Goal: Task Accomplishment & Management: Manage account settings

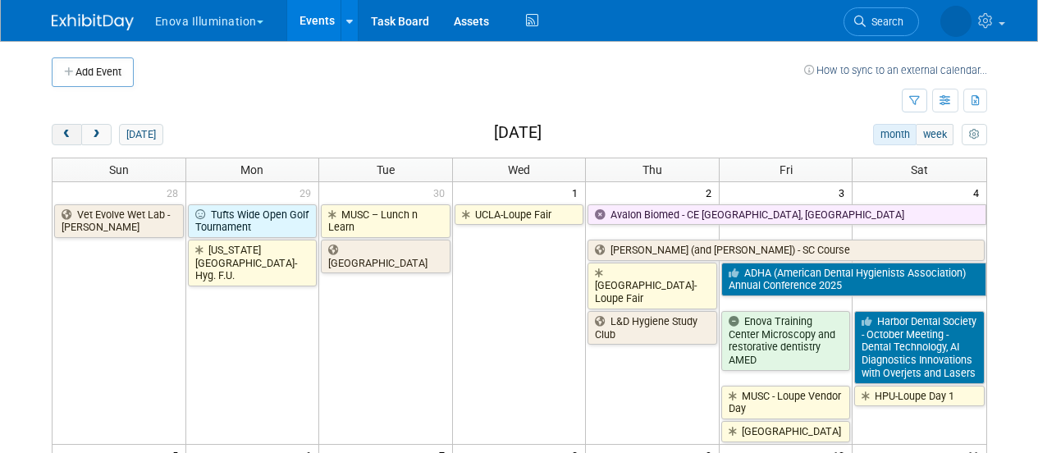
click at [72, 131] on span "prev" at bounding box center [67, 135] width 12 height 11
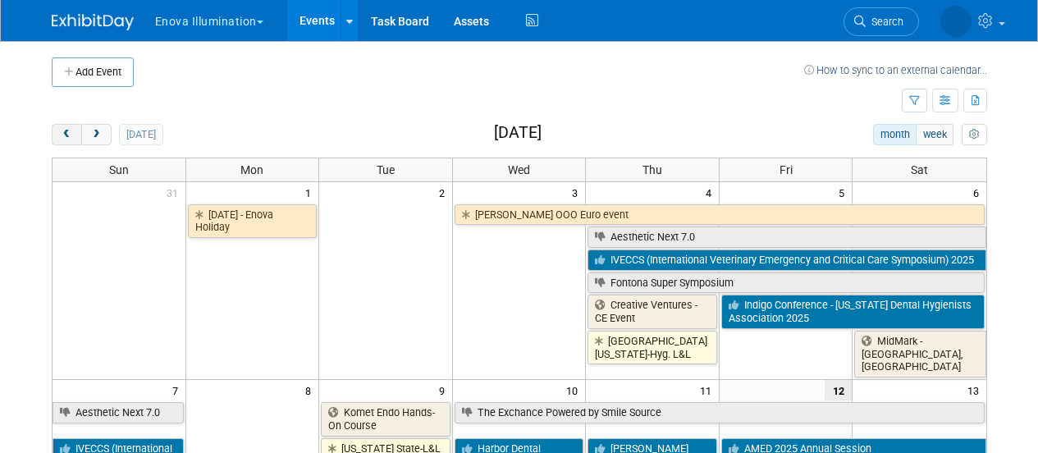
click at [72, 131] on span "prev" at bounding box center [67, 135] width 12 height 11
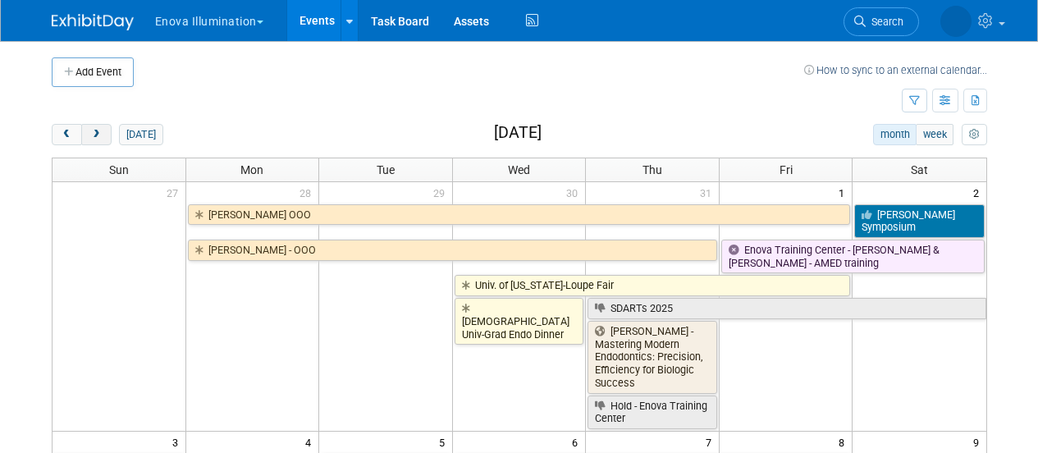
click at [94, 135] on span "next" at bounding box center [96, 135] width 12 height 11
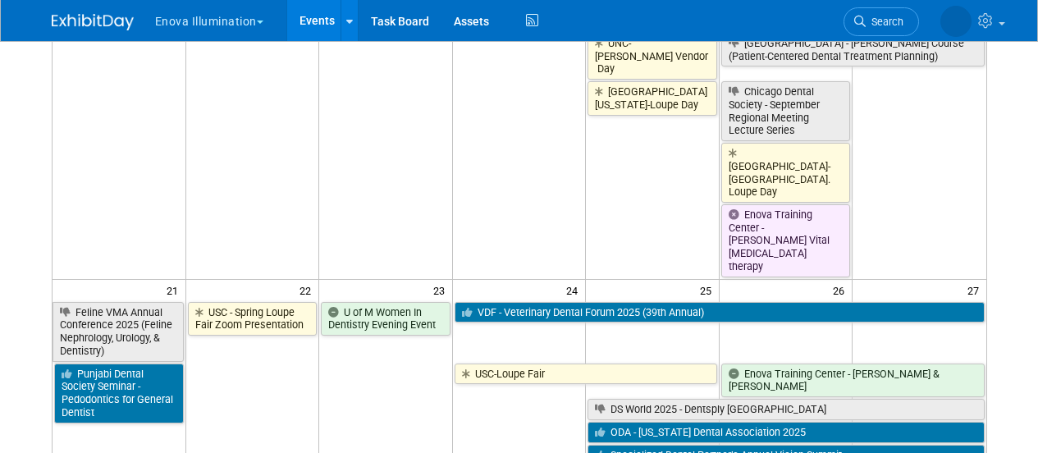
scroll to position [1231, 0]
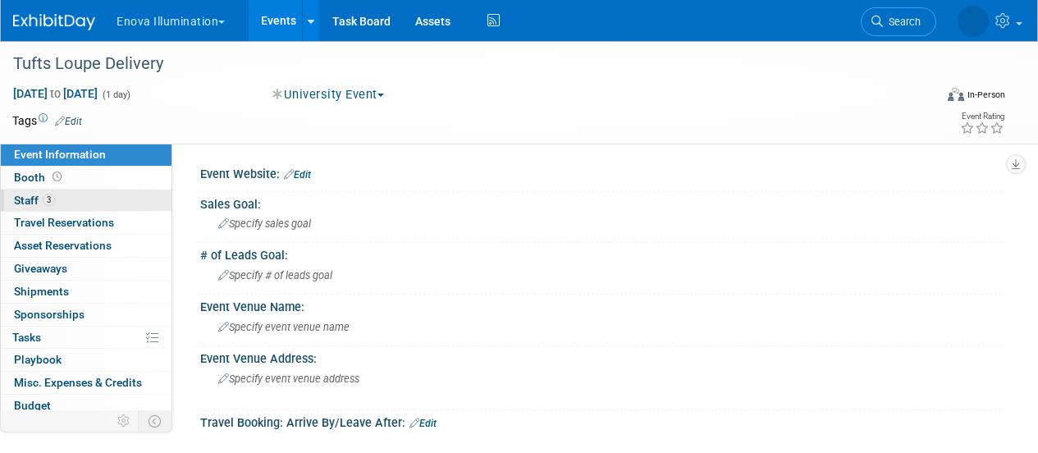
click at [101, 208] on link "3 Staff 3" at bounding box center [86, 201] width 171 height 22
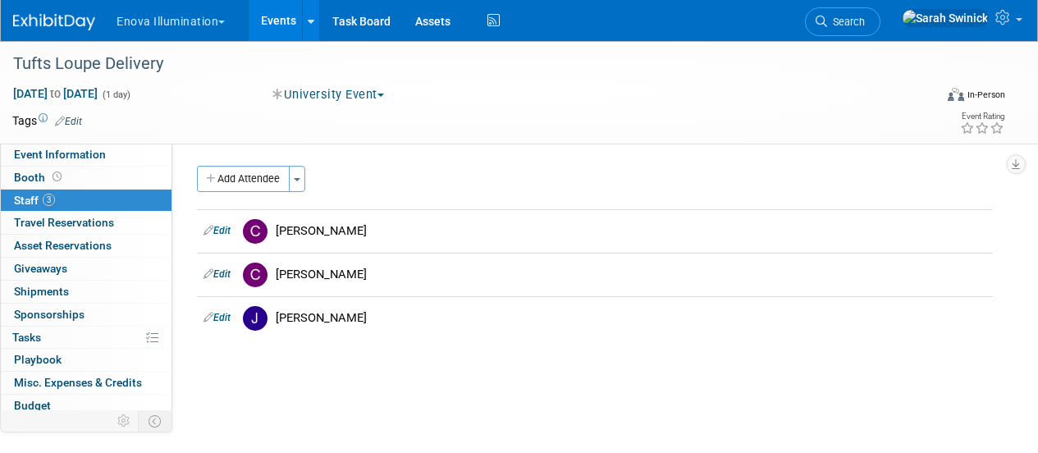
click at [23, 40] on div "Enova Illumination Choose Workspace: enova Enova Illumination Enova Illuminatio…" at bounding box center [519, 21] width 1038 height 42
click at [32, 28] on img at bounding box center [54, 22] width 82 height 16
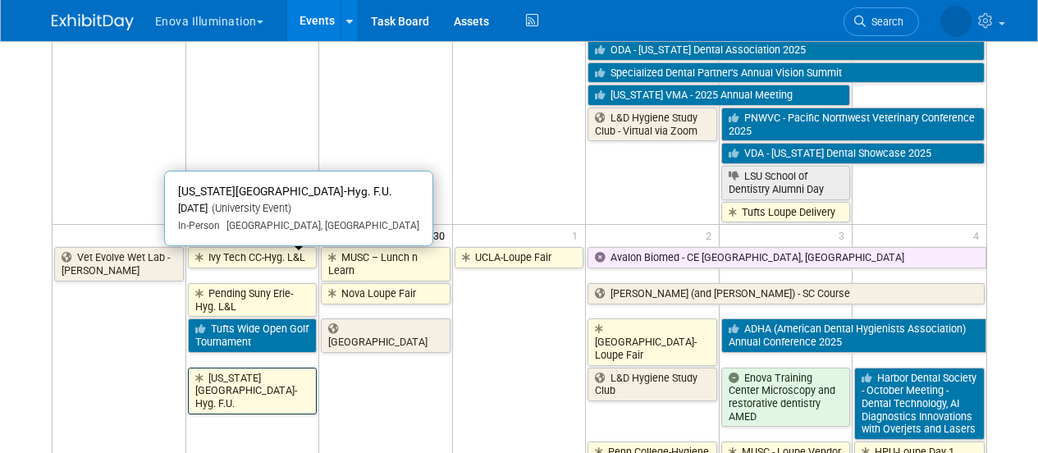
scroll to position [1478, 0]
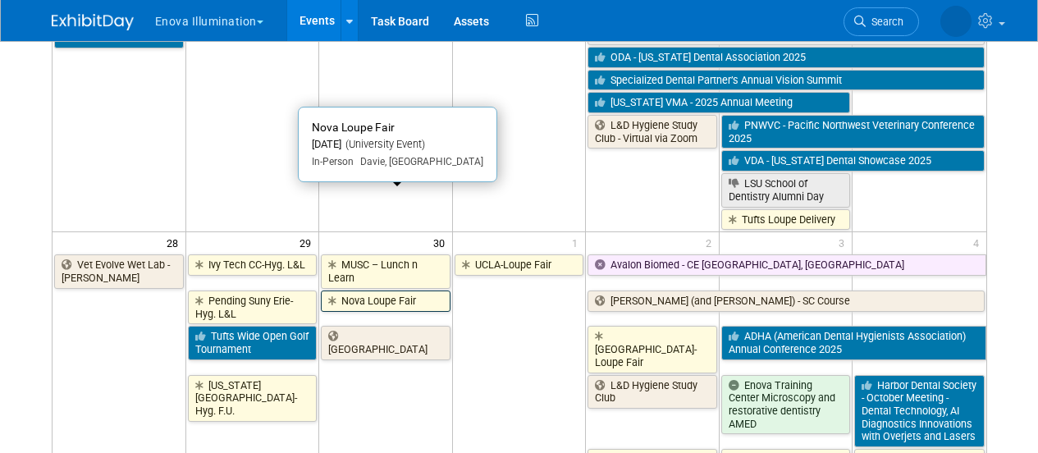
click at [437, 291] on link "Nova Loupe Fair" at bounding box center [386, 301] width 130 height 21
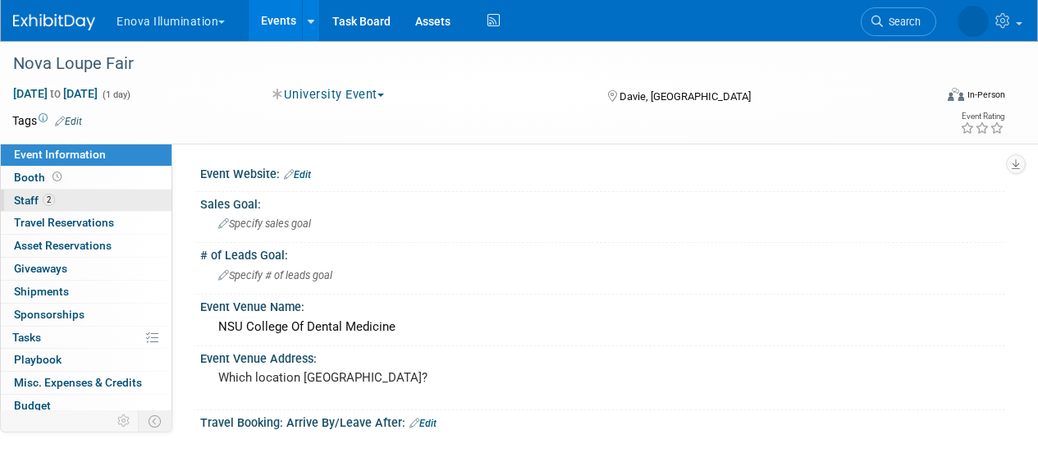
click at [110, 205] on link "2 Staff 2" at bounding box center [86, 201] width 171 height 22
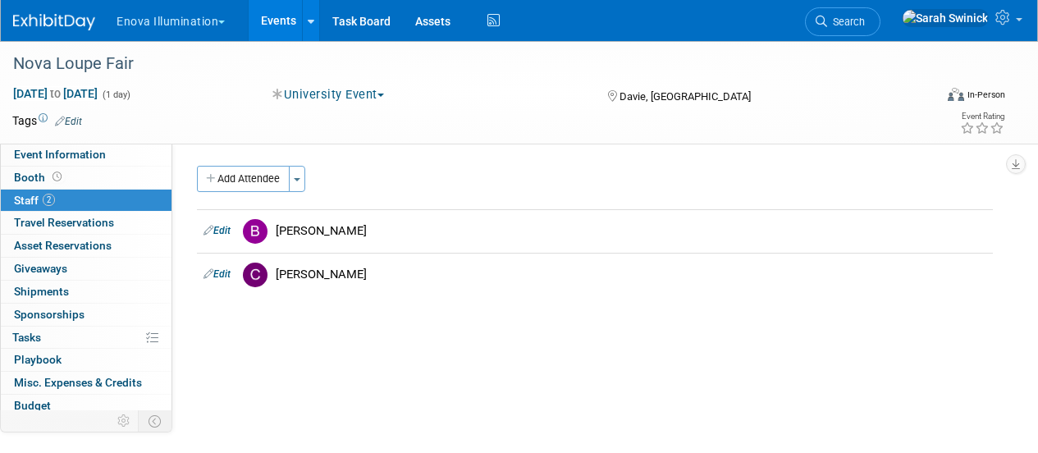
click at [69, 28] on img at bounding box center [54, 22] width 82 height 16
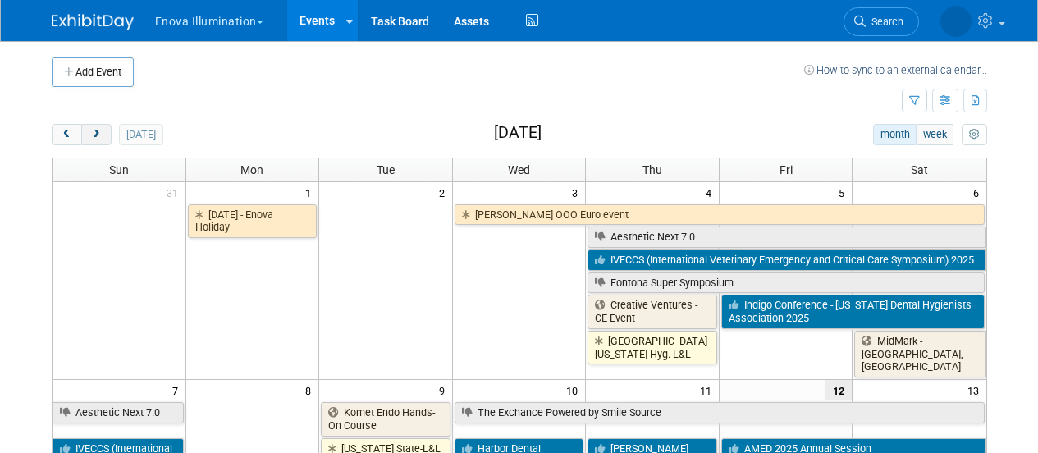
click at [89, 135] on button "next" at bounding box center [96, 134] width 30 height 21
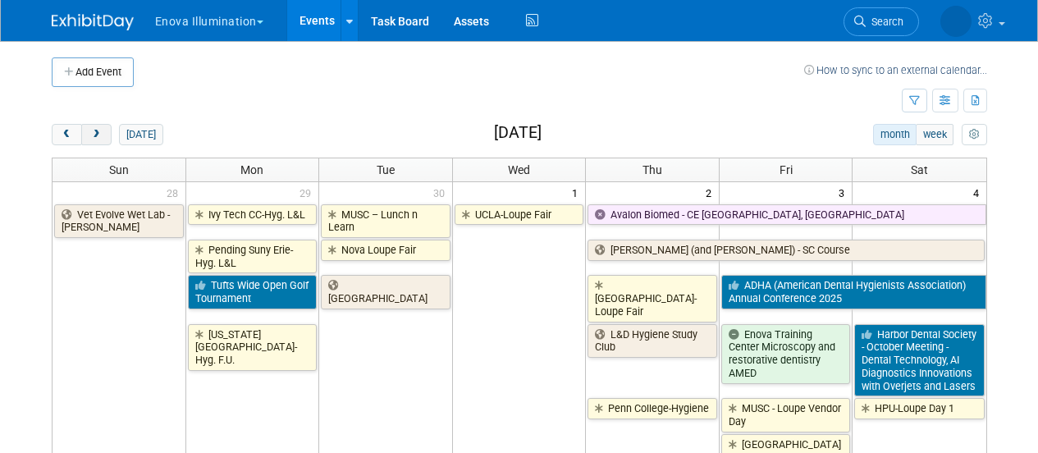
click at [90, 135] on span "next" at bounding box center [96, 135] width 12 height 11
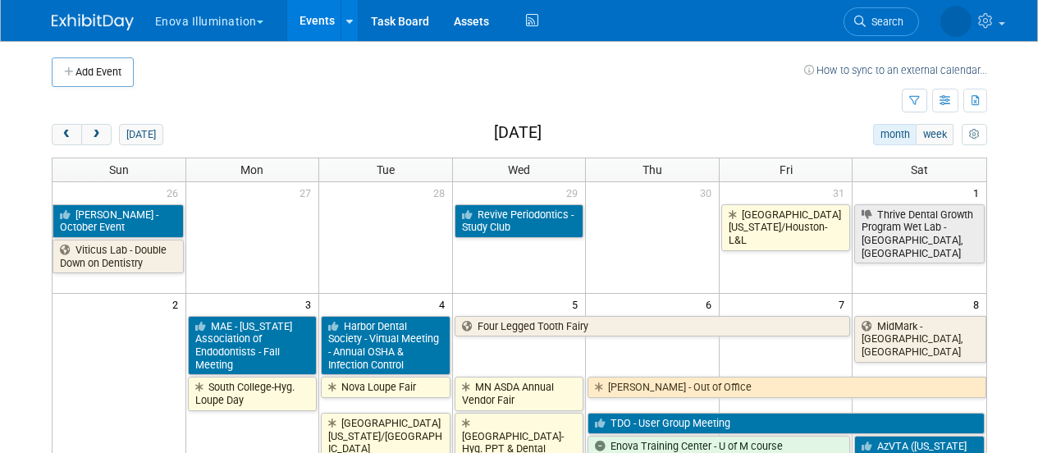
scroll to position [82, 0]
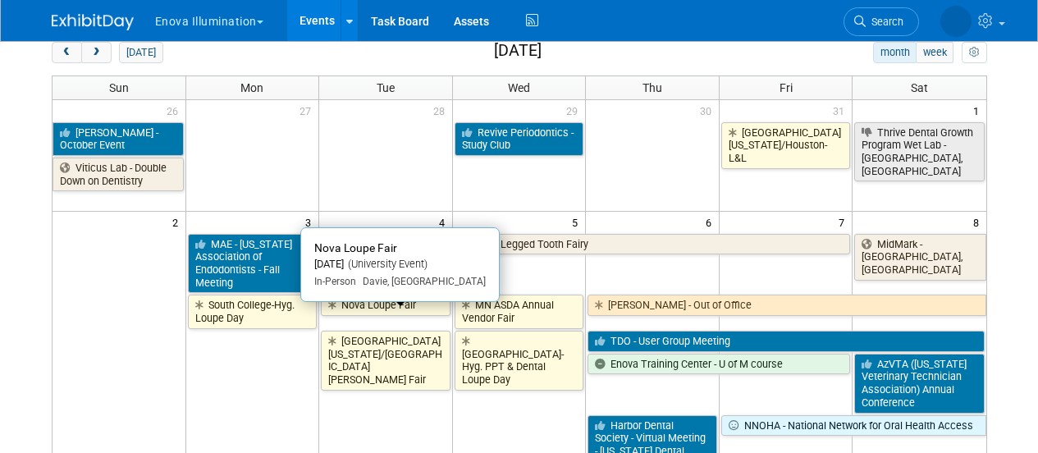
click at [398, 314] on link "Nova Loupe Fair" at bounding box center [386, 305] width 130 height 21
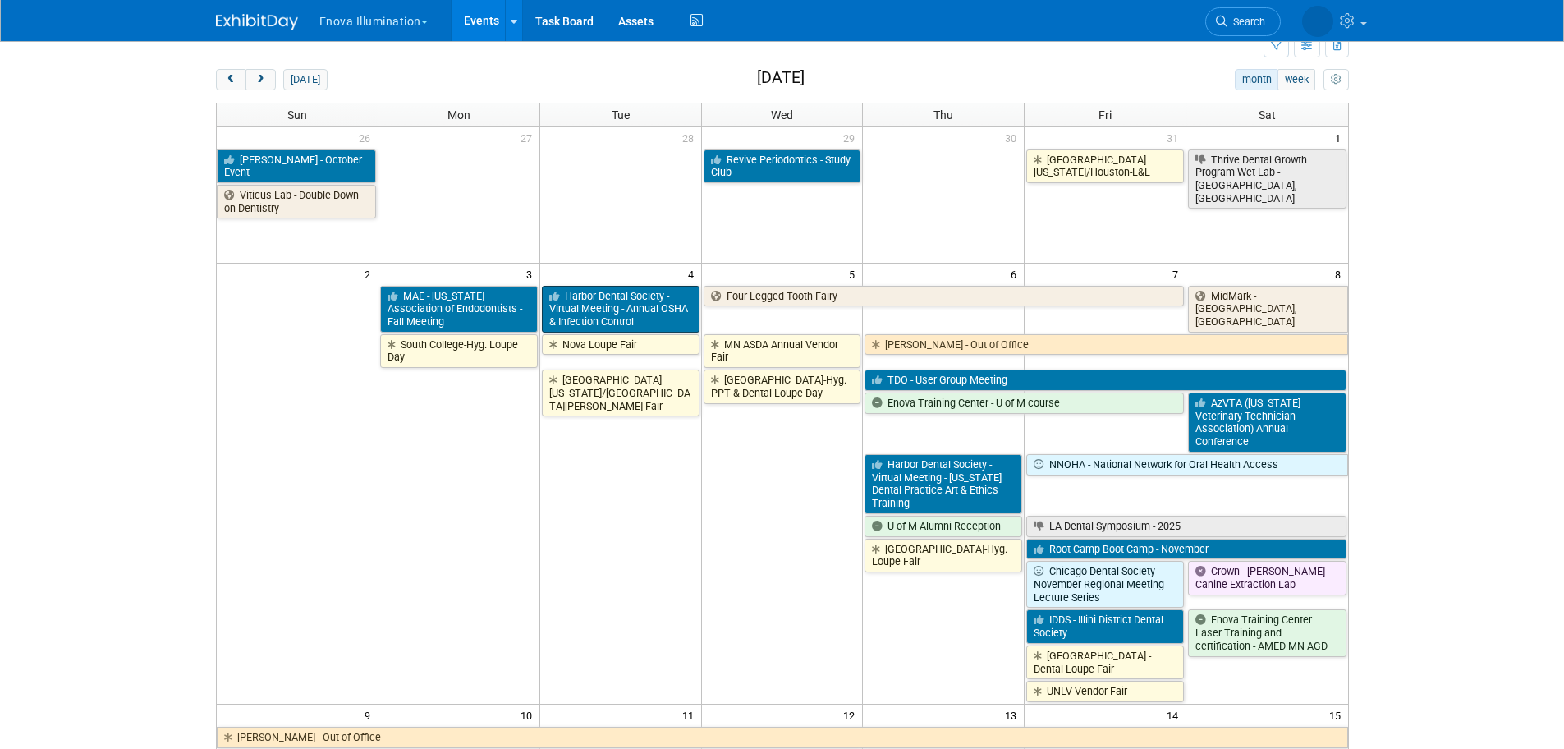
scroll to position [0, 0]
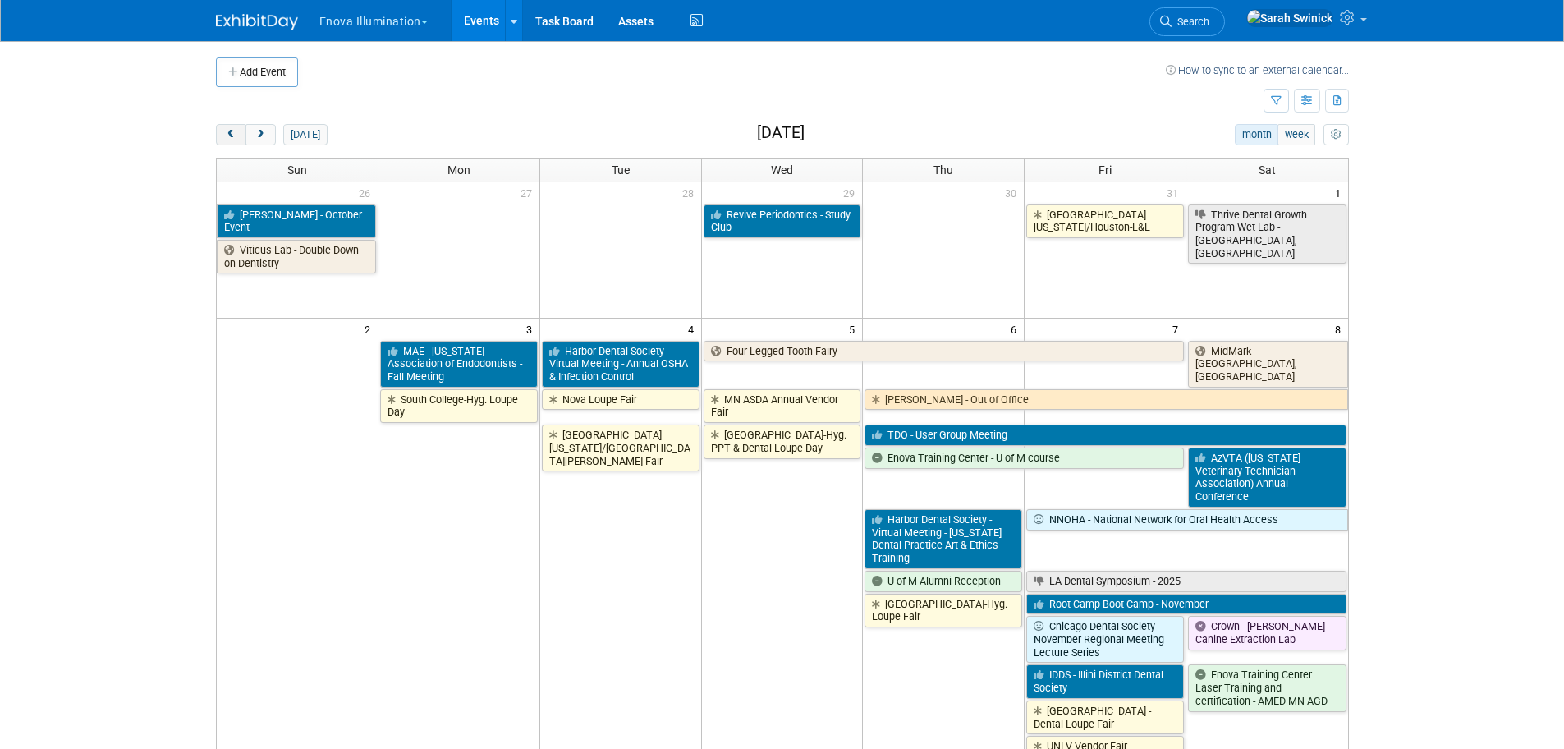
click at [242, 139] on button "prev" at bounding box center [231, 134] width 30 height 21
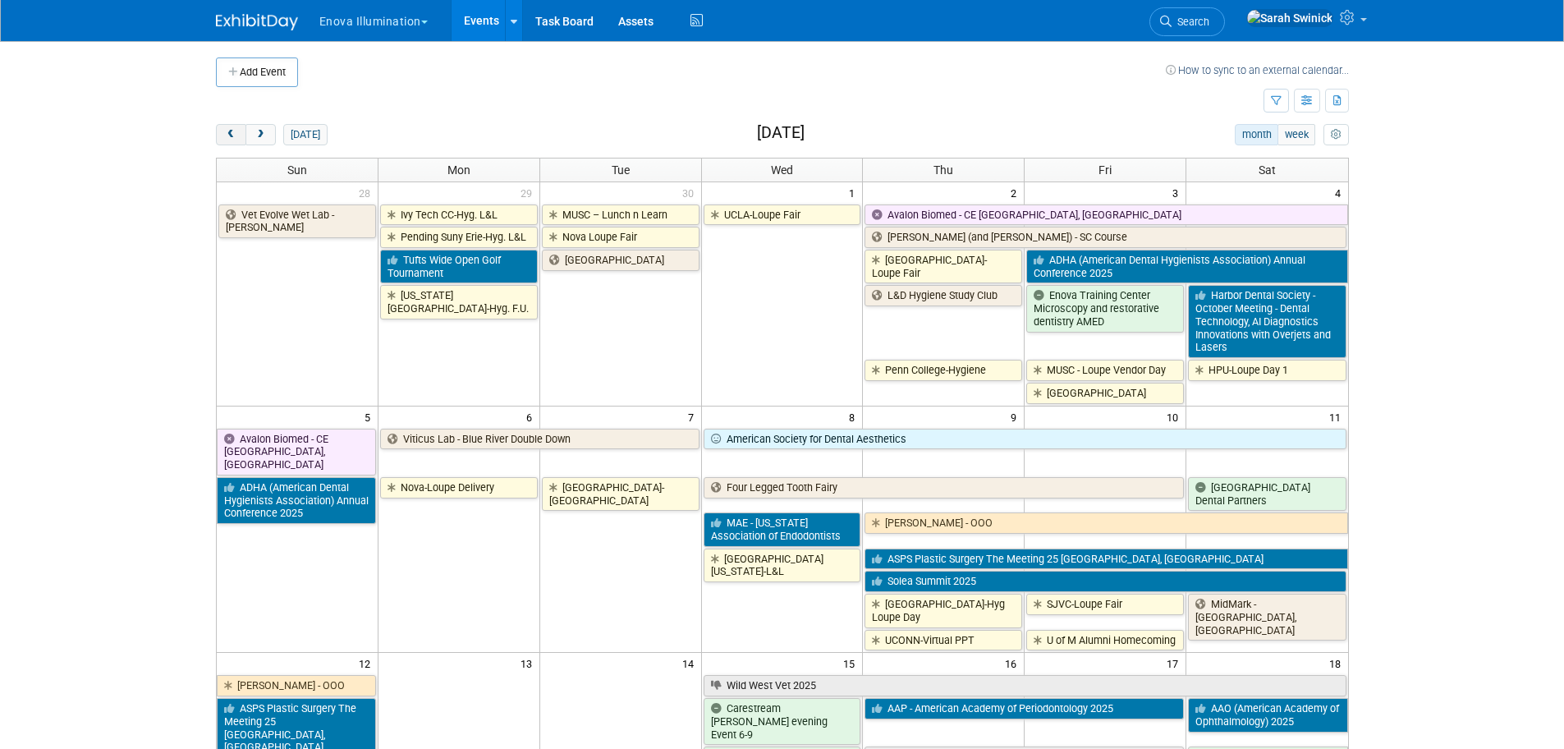
click at [242, 138] on button "prev" at bounding box center [231, 134] width 30 height 21
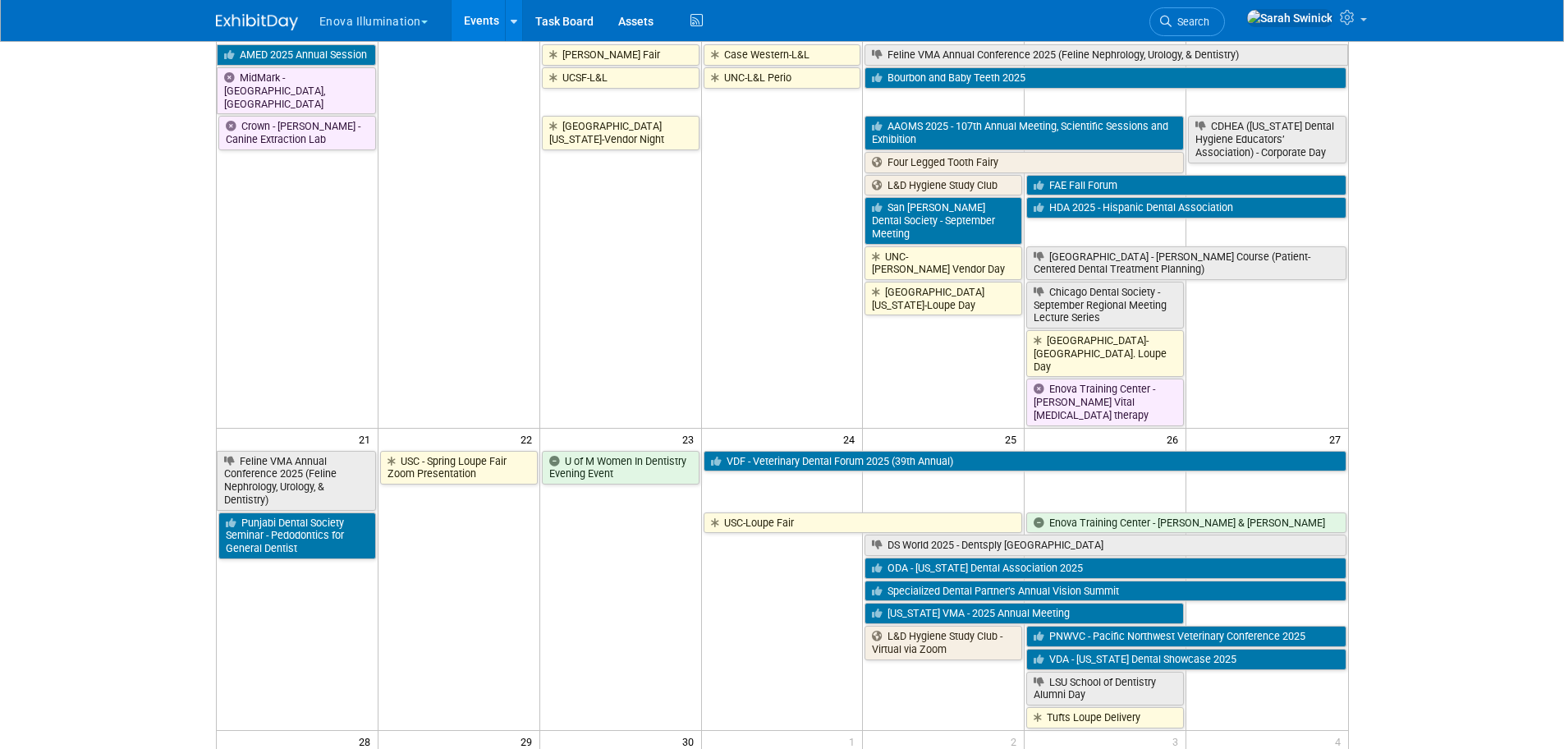
scroll to position [1313, 0]
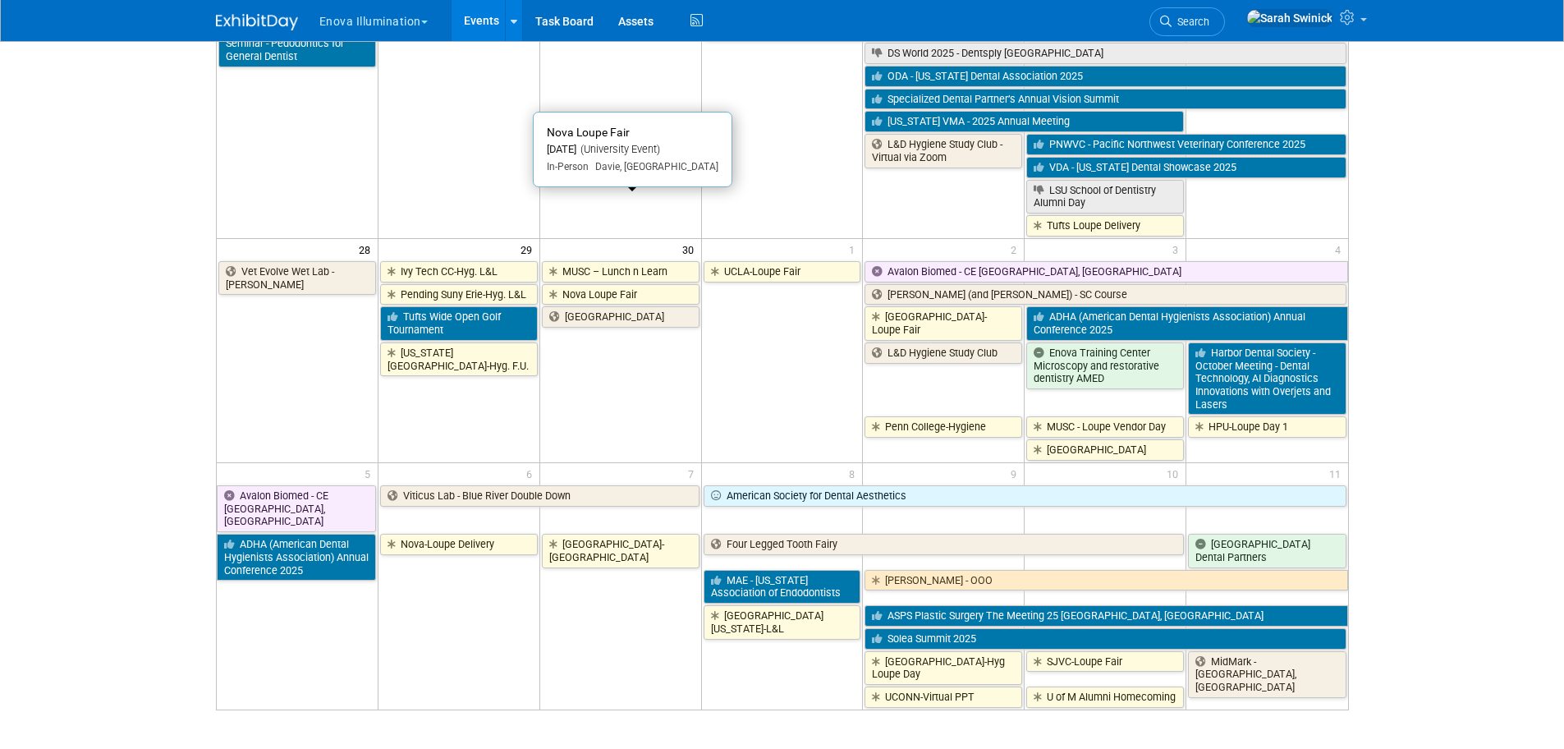
click at [607, 284] on link "Nova Loupe Fair" at bounding box center [621, 294] width 158 height 21
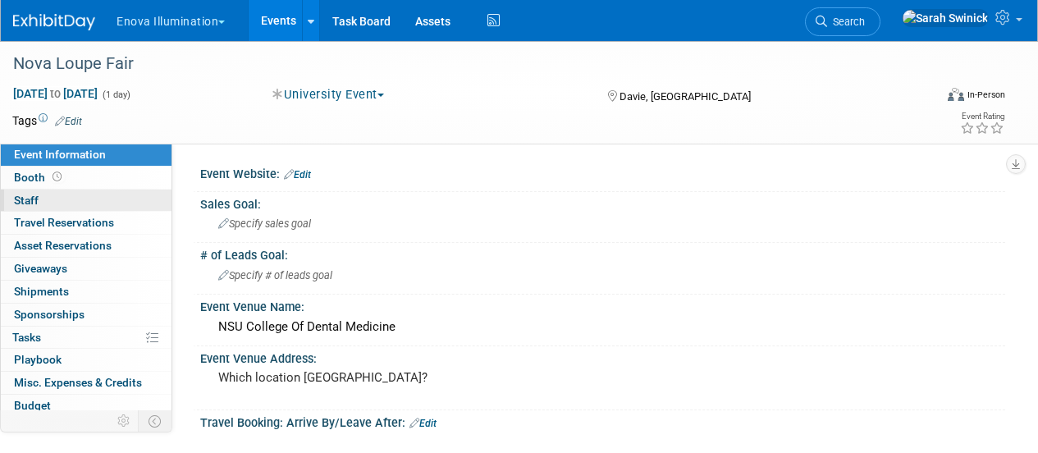
click at [63, 204] on link "0 Staff 0" at bounding box center [86, 201] width 171 height 22
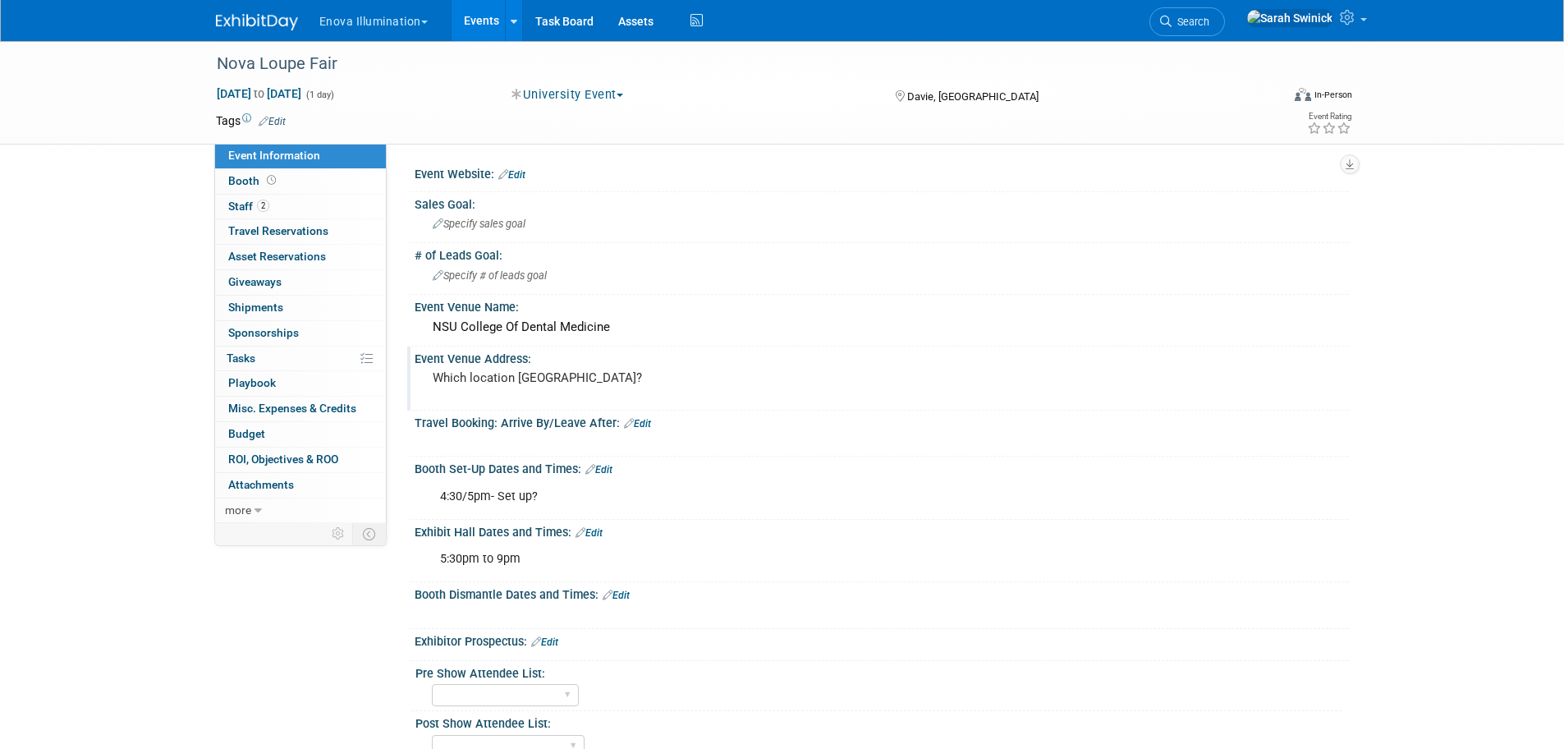
click at [512, 385] on div "Which location [GEOGRAPHIC_DATA]?" at bounding box center [609, 385] width 364 height 38
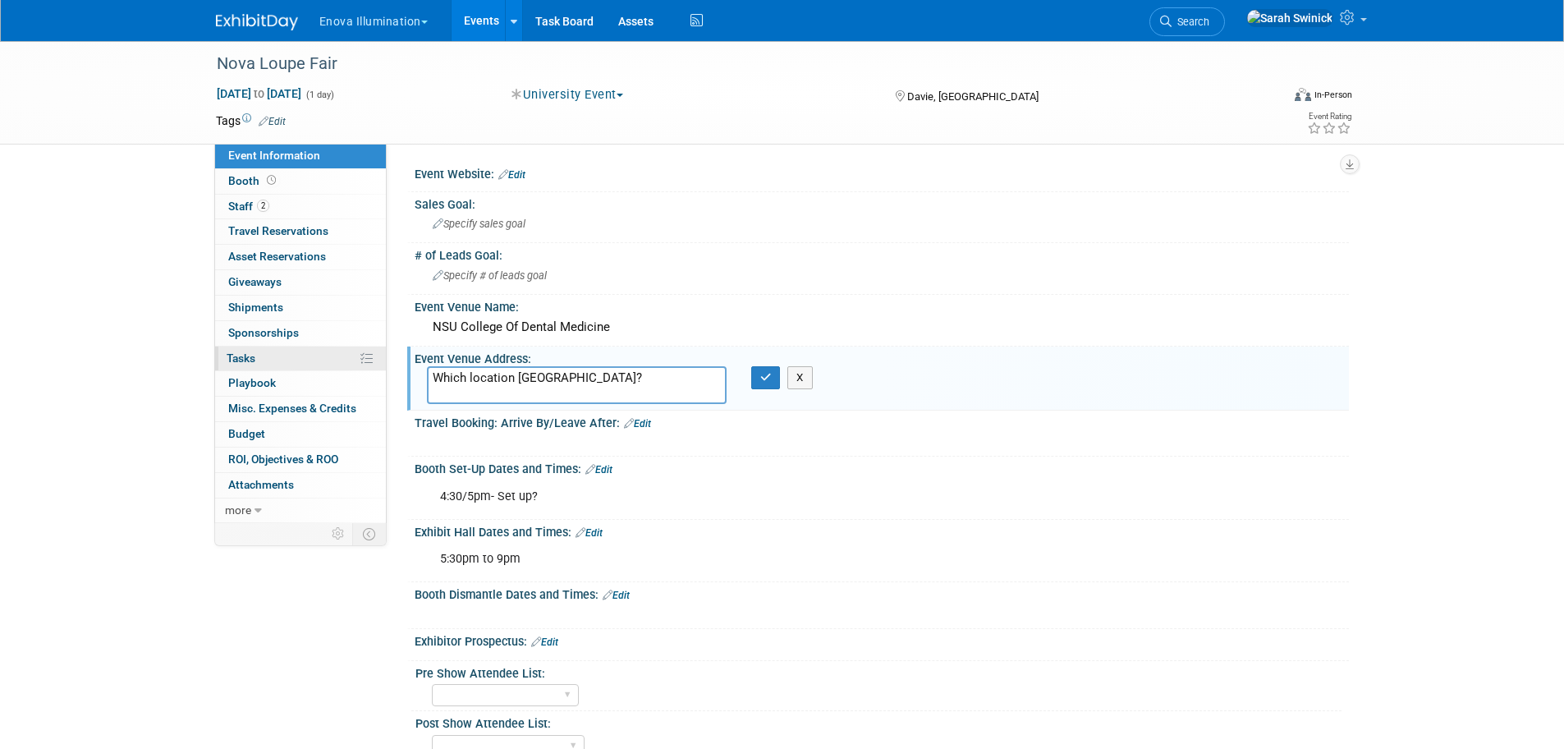
drag, startPoint x: 488, startPoint y: 373, endPoint x: 270, endPoint y: 351, distance: 219.5
click at [270, 353] on div "Event Information Event Info Booth Booth 2 Staff 2 Staff 0 Travel Reservations …" at bounding box center [782, 466] width 1157 height 850
click at [547, 372] on textarea "3050 S University Dr, Davie, FL 33314" at bounding box center [577, 385] width 300 height 38
type textarea "3050 S University Dr, Davie, FL 33314"
click at [755, 372] on button "button" at bounding box center [766, 377] width 30 height 23
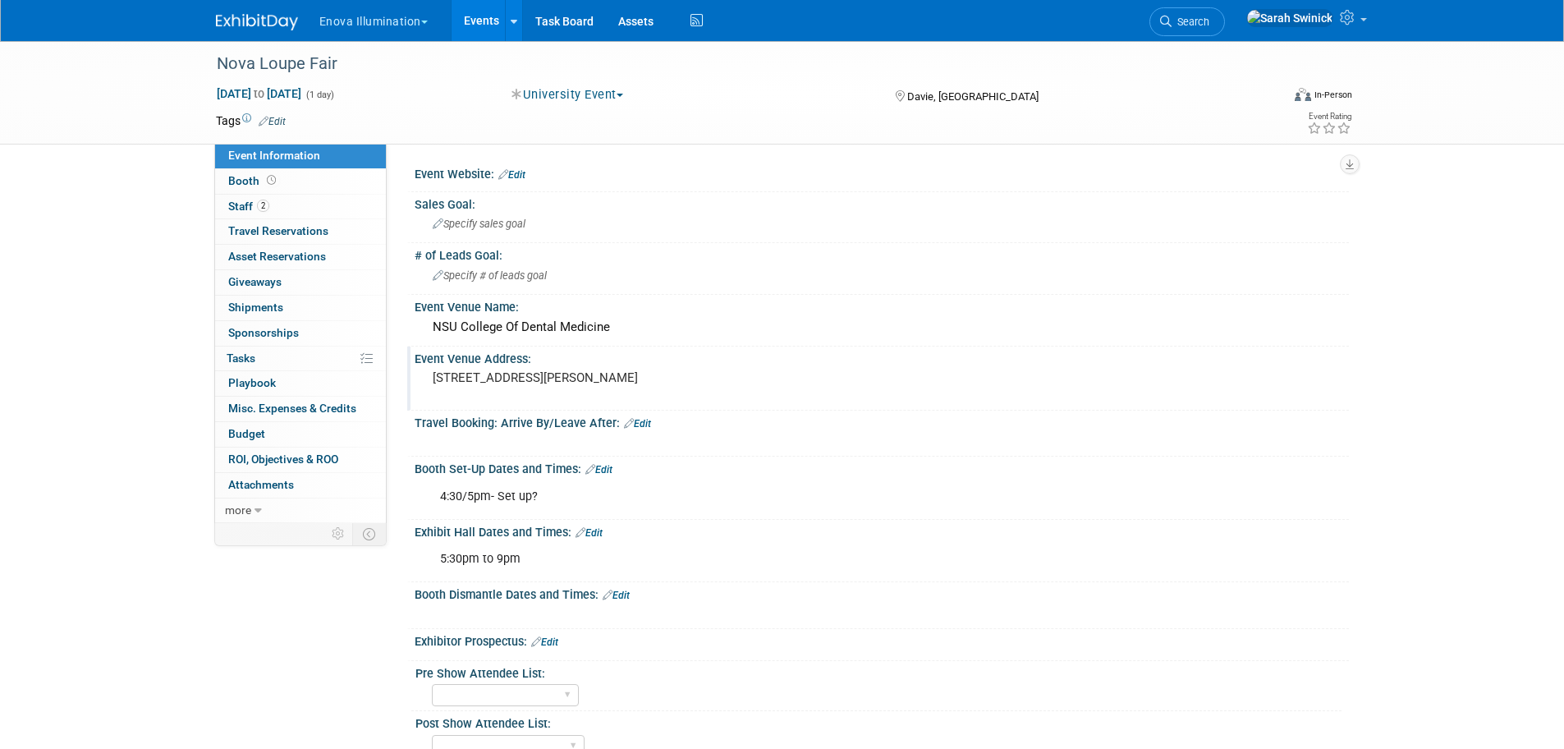
click at [249, 18] on img at bounding box center [257, 22] width 82 height 16
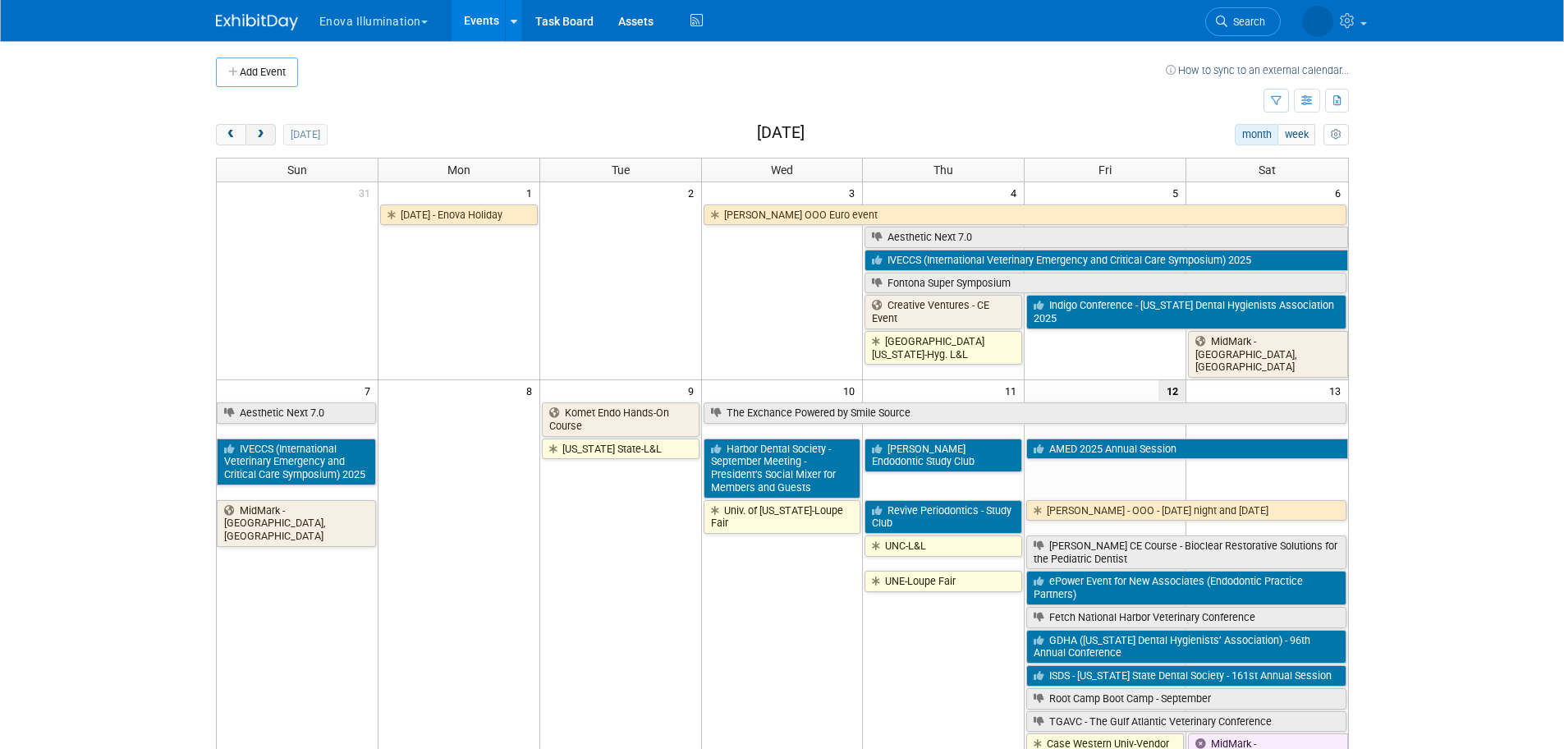
click at [263, 136] on span "next" at bounding box center [260, 135] width 12 height 11
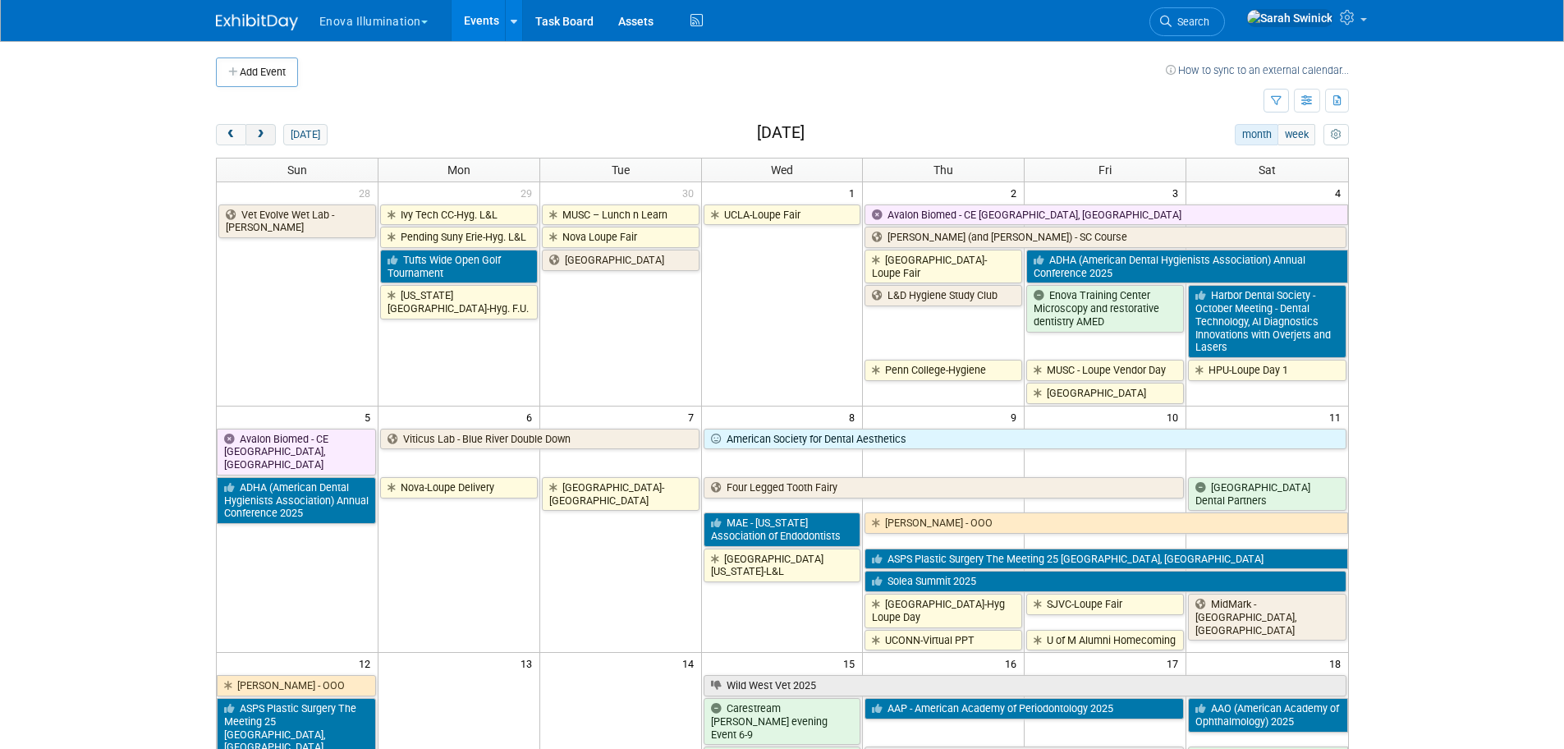
click at [263, 137] on span "next" at bounding box center [260, 135] width 12 height 11
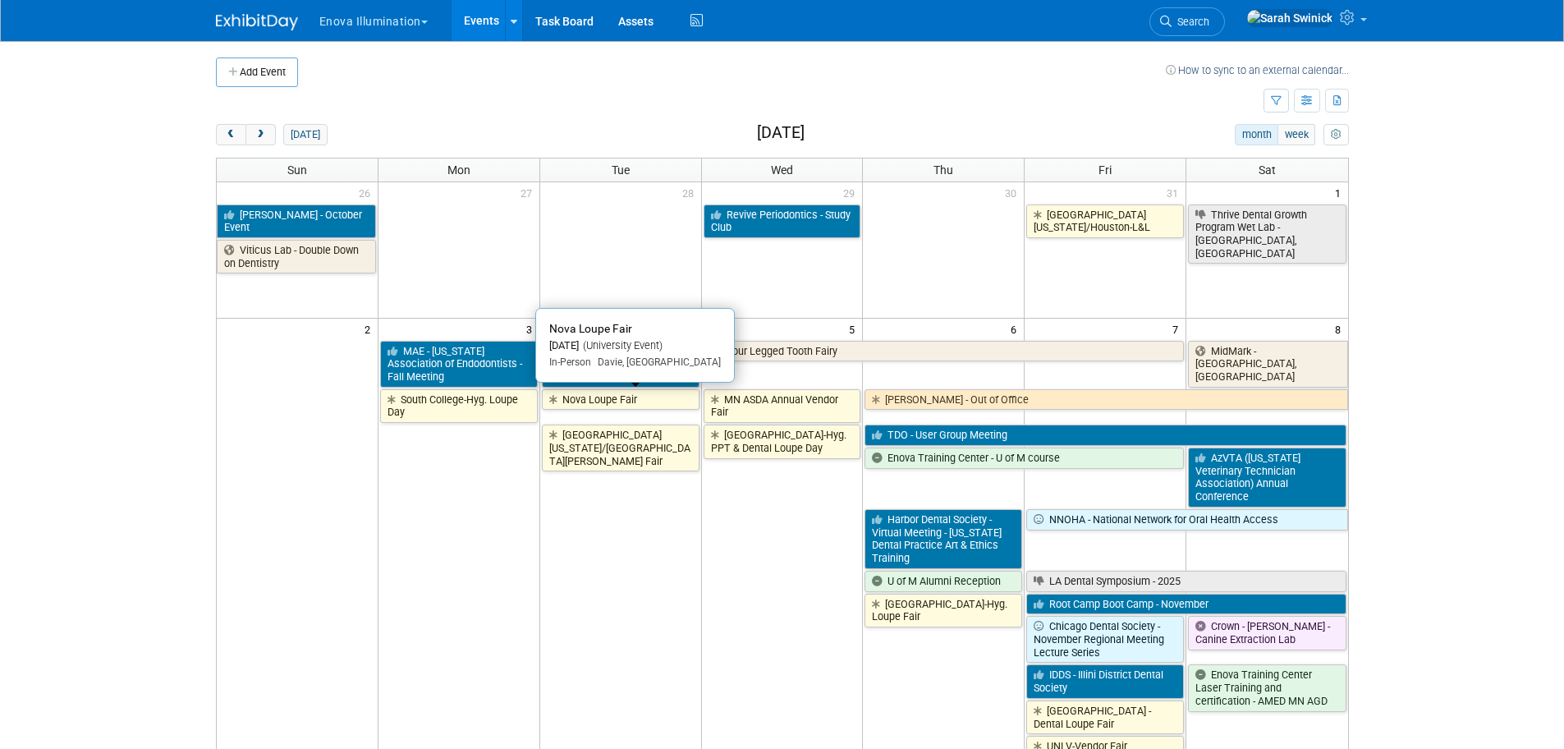
click at [575, 400] on link "Nova Loupe Fair" at bounding box center [621, 399] width 158 height 21
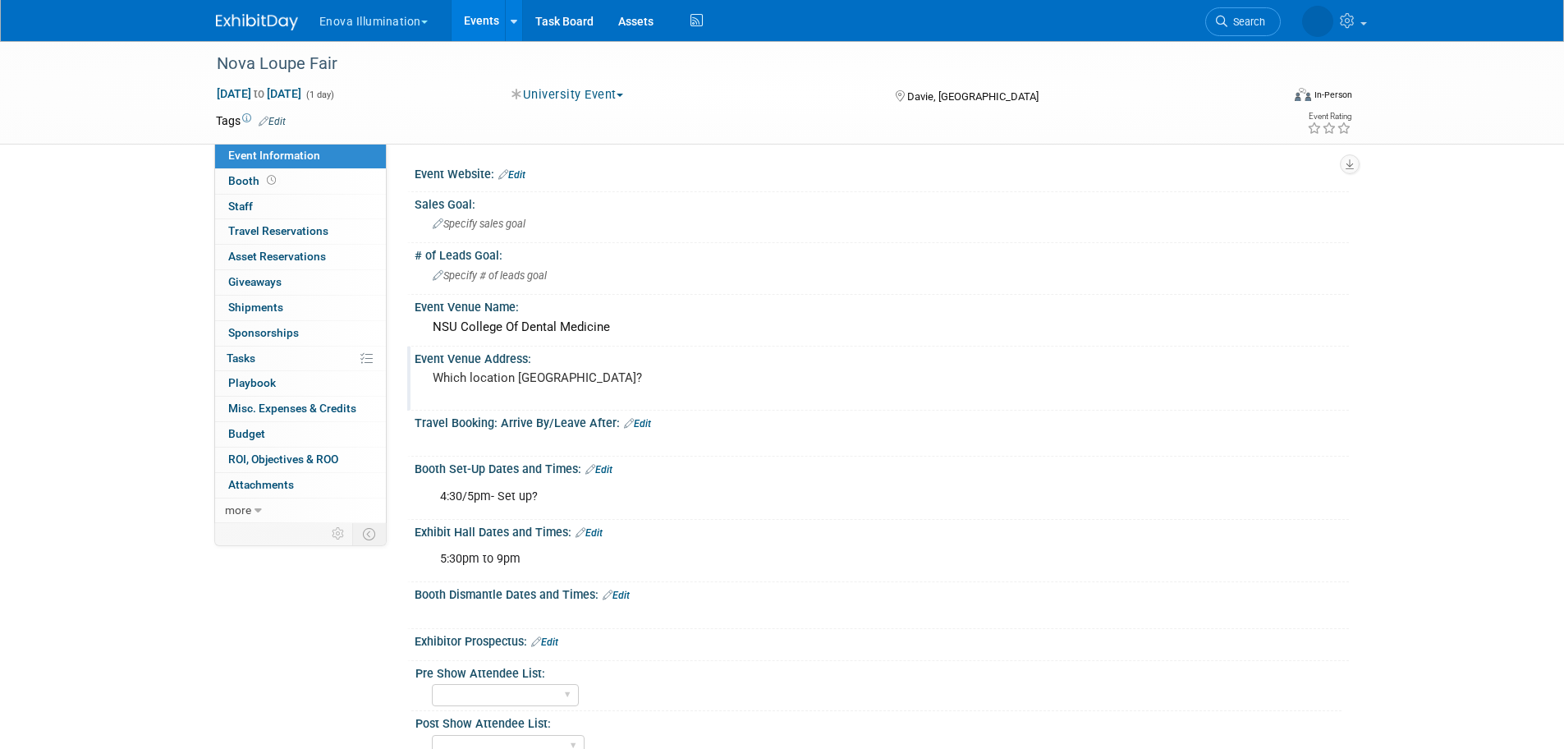
click at [537, 396] on div "Which location Davie?" at bounding box center [609, 385] width 364 height 38
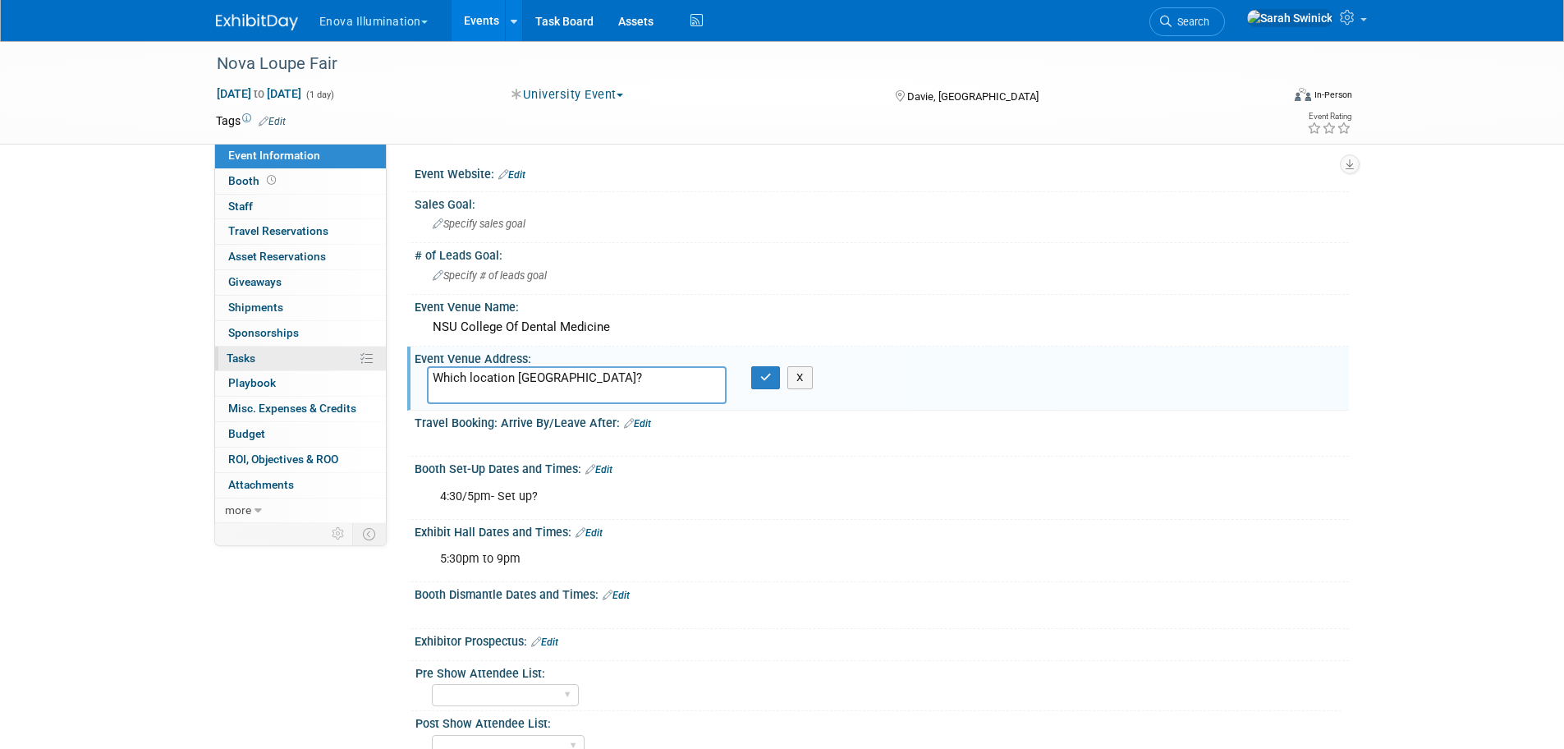
drag, startPoint x: 580, startPoint y: 367, endPoint x: 370, endPoint y: 346, distance: 211.2
click at [372, 345] on div "Event Information Event Info Booth Booth 0 Staff 0 Staff 0 Travel Reservations …" at bounding box center [782, 466] width 1157 height 850
drag, startPoint x: 540, startPoint y: 372, endPoint x: 549, endPoint y: 376, distance: 9.9
click at [548, 376] on textarea "3050 S University Dr, Davie, FL 33314" at bounding box center [577, 385] width 300 height 38
click at [549, 376] on textarea "3050 S University Dr, Davie, FL 33314" at bounding box center [577, 385] width 300 height 38
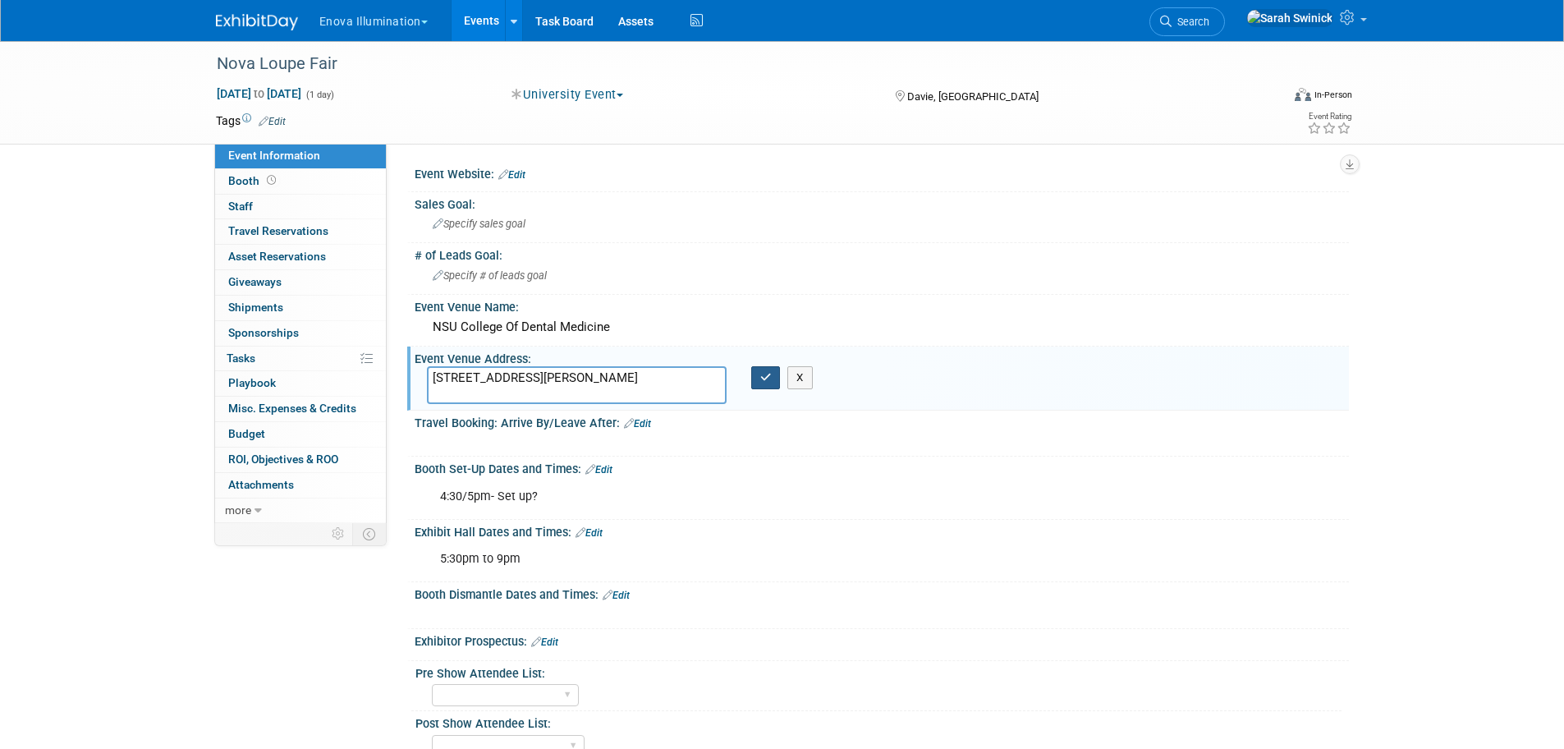
type textarea "3050 S University Dr, Davie, FL 33314"
click at [754, 387] on button "button" at bounding box center [766, 377] width 30 height 23
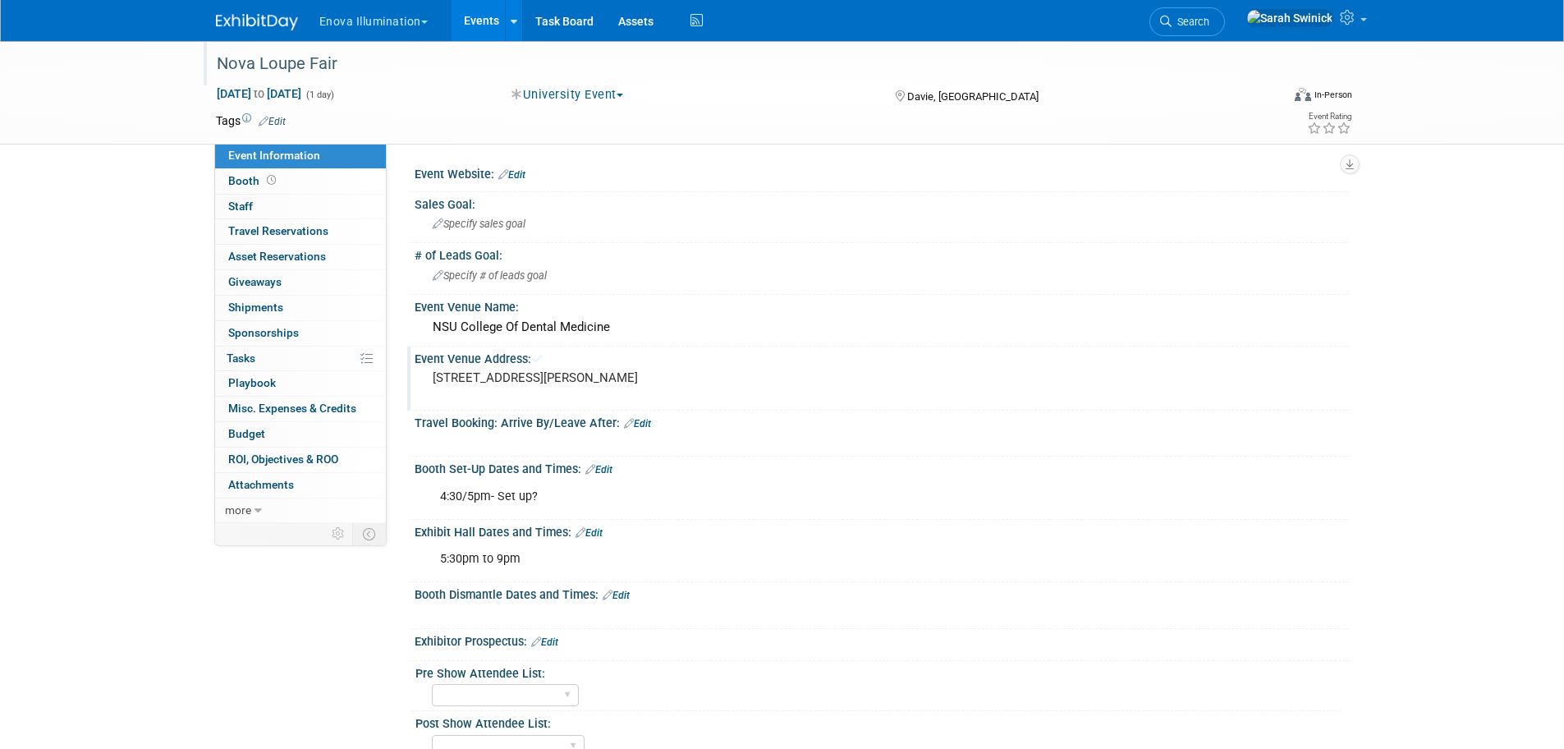
click at [312, 76] on div "Nova Loupe Fair" at bounding box center [733, 64] width 1045 height 30
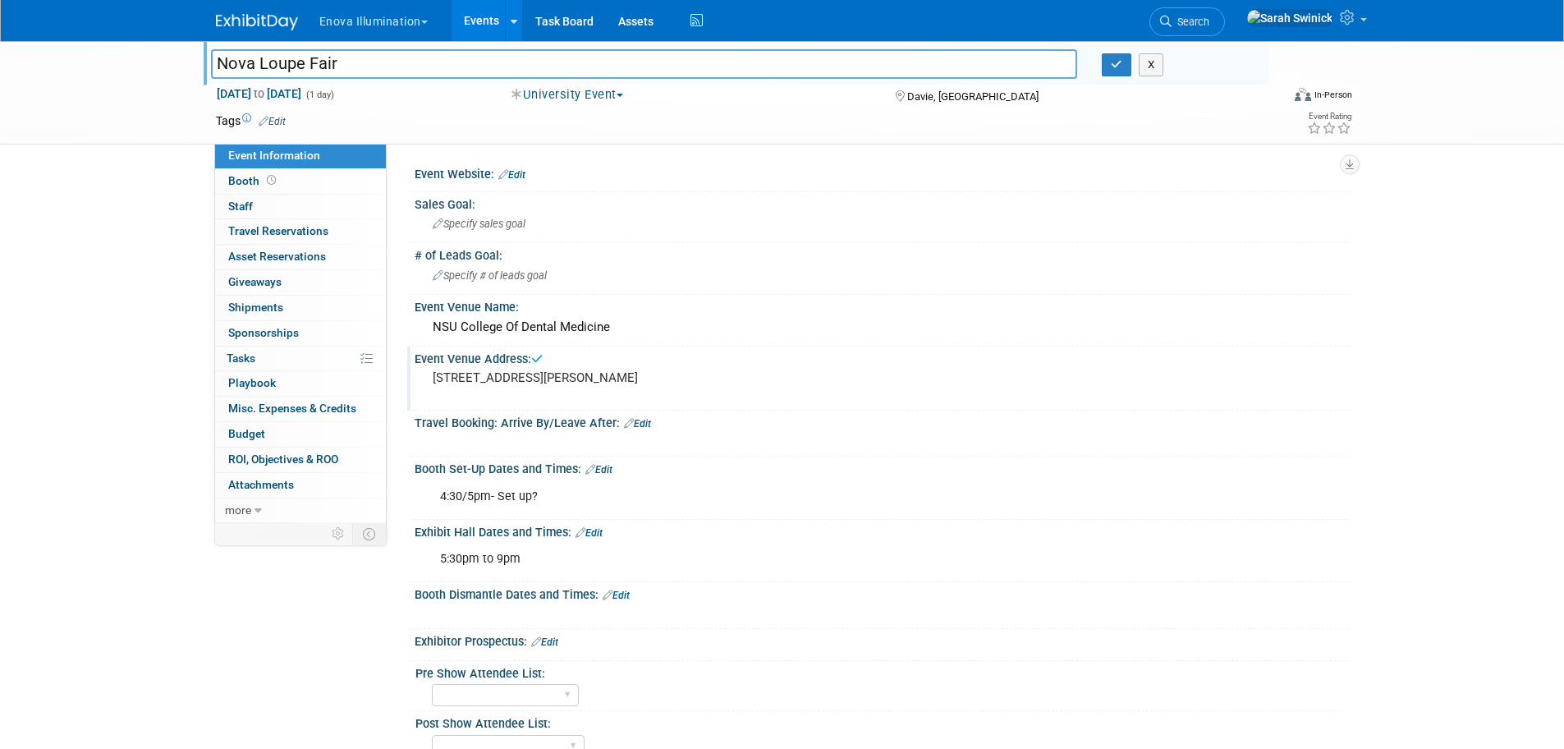
click at [218, 62] on input "Nova Loupe Fair" at bounding box center [644, 63] width 867 height 29
type input "Pending-Nova Loupe Fair"
click at [1114, 62] on icon "button" at bounding box center [1116, 64] width 11 height 11
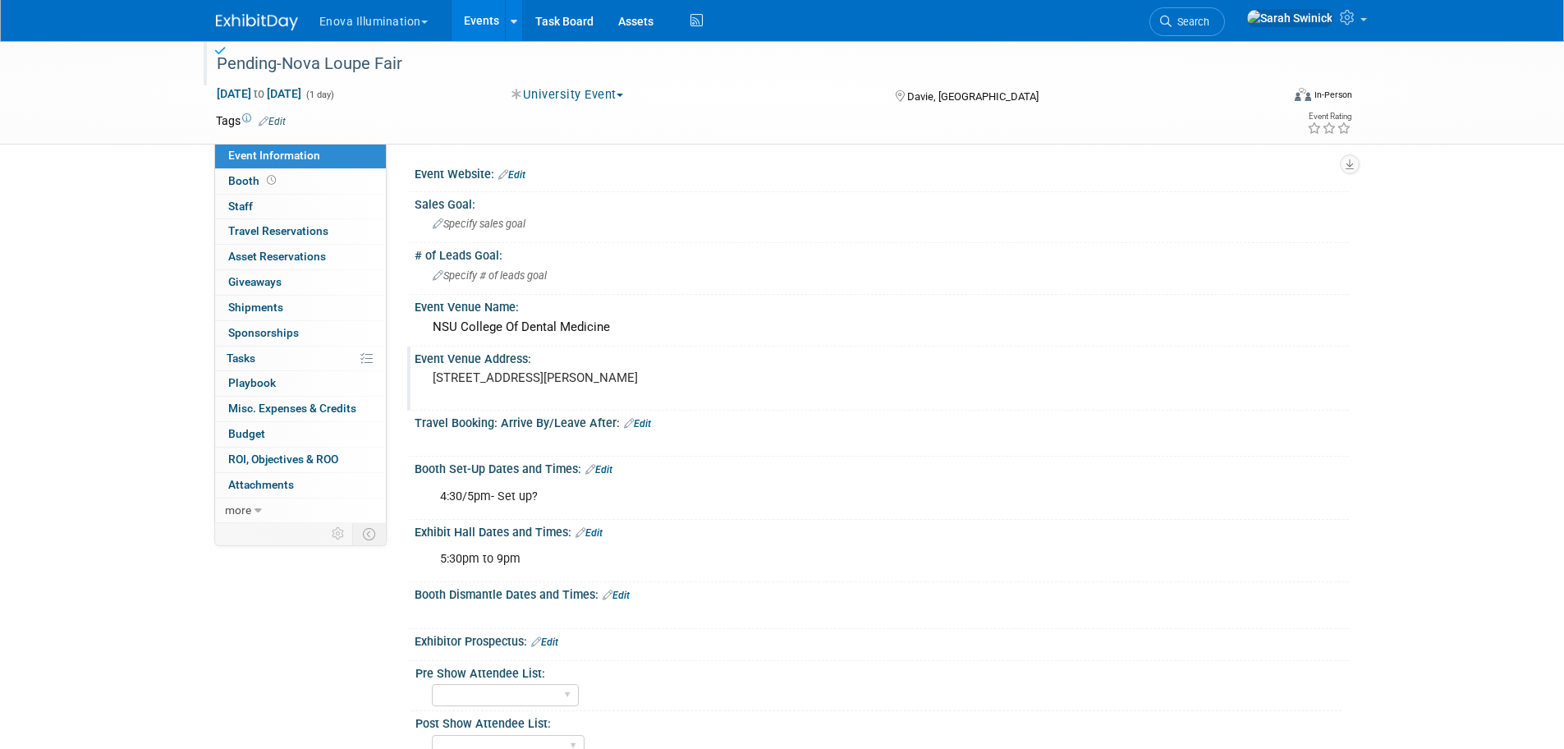
click at [245, 12] on link at bounding box center [267, 13] width 102 height 13
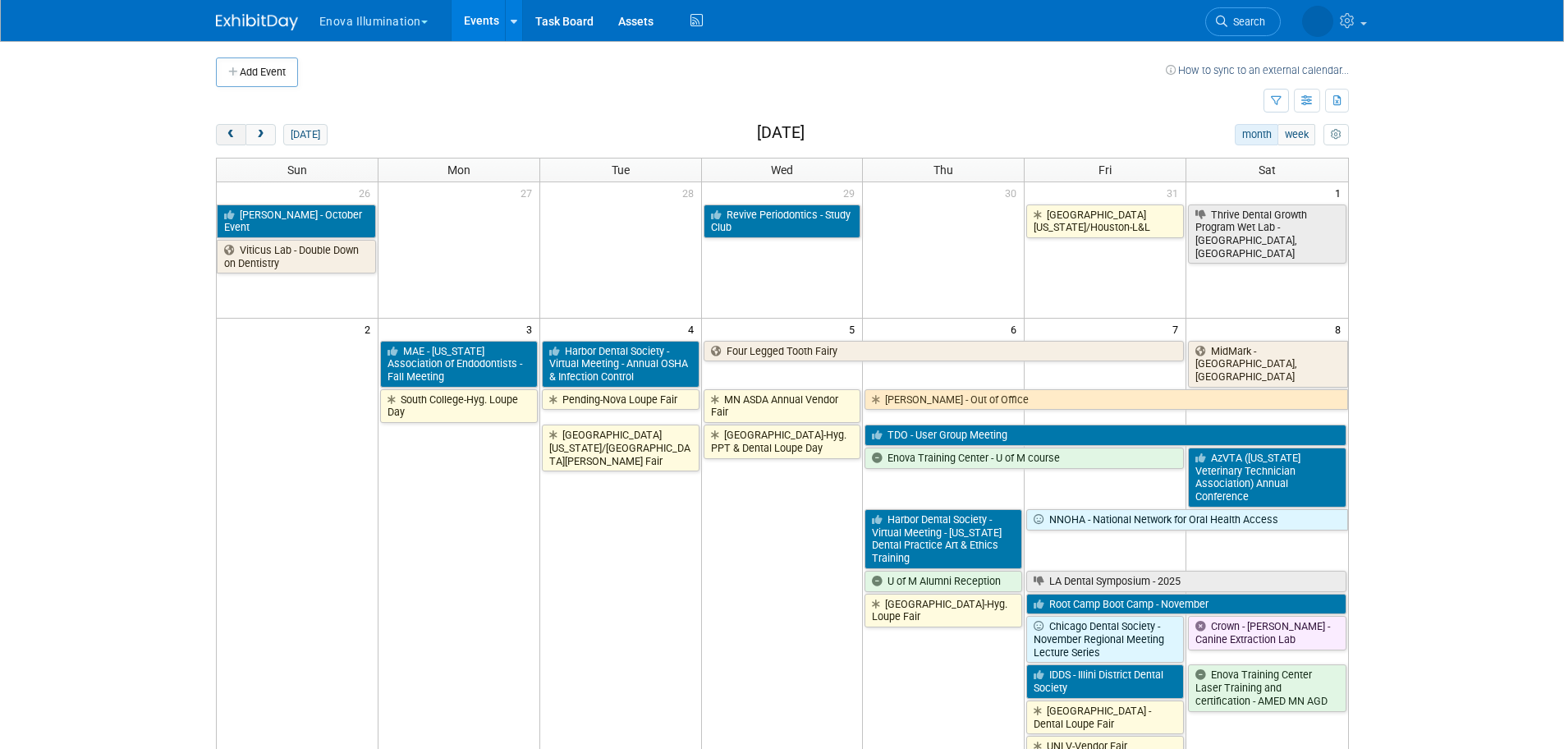
click at [237, 127] on button "prev" at bounding box center [231, 134] width 30 height 21
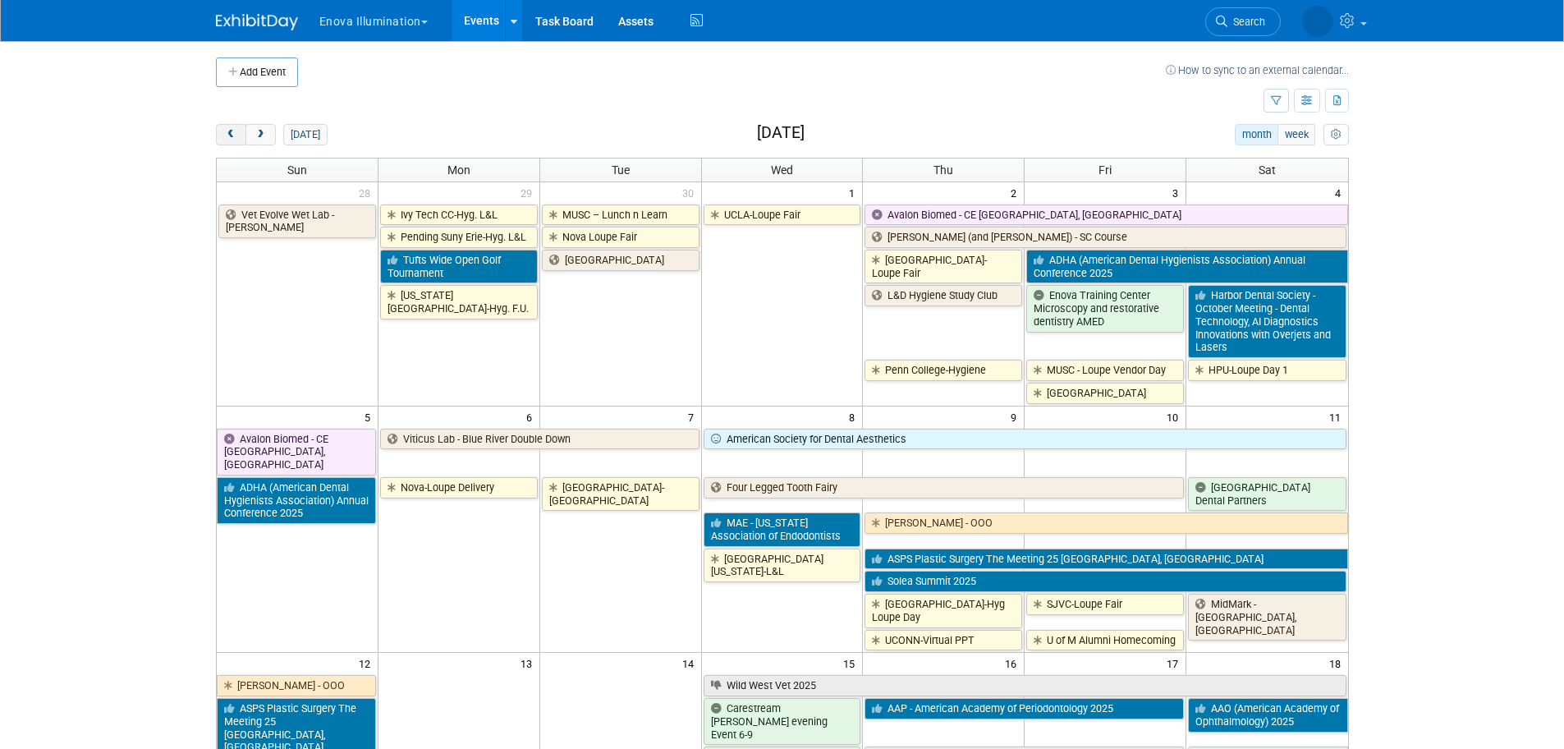
click at [236, 127] on button "prev" at bounding box center [231, 134] width 30 height 21
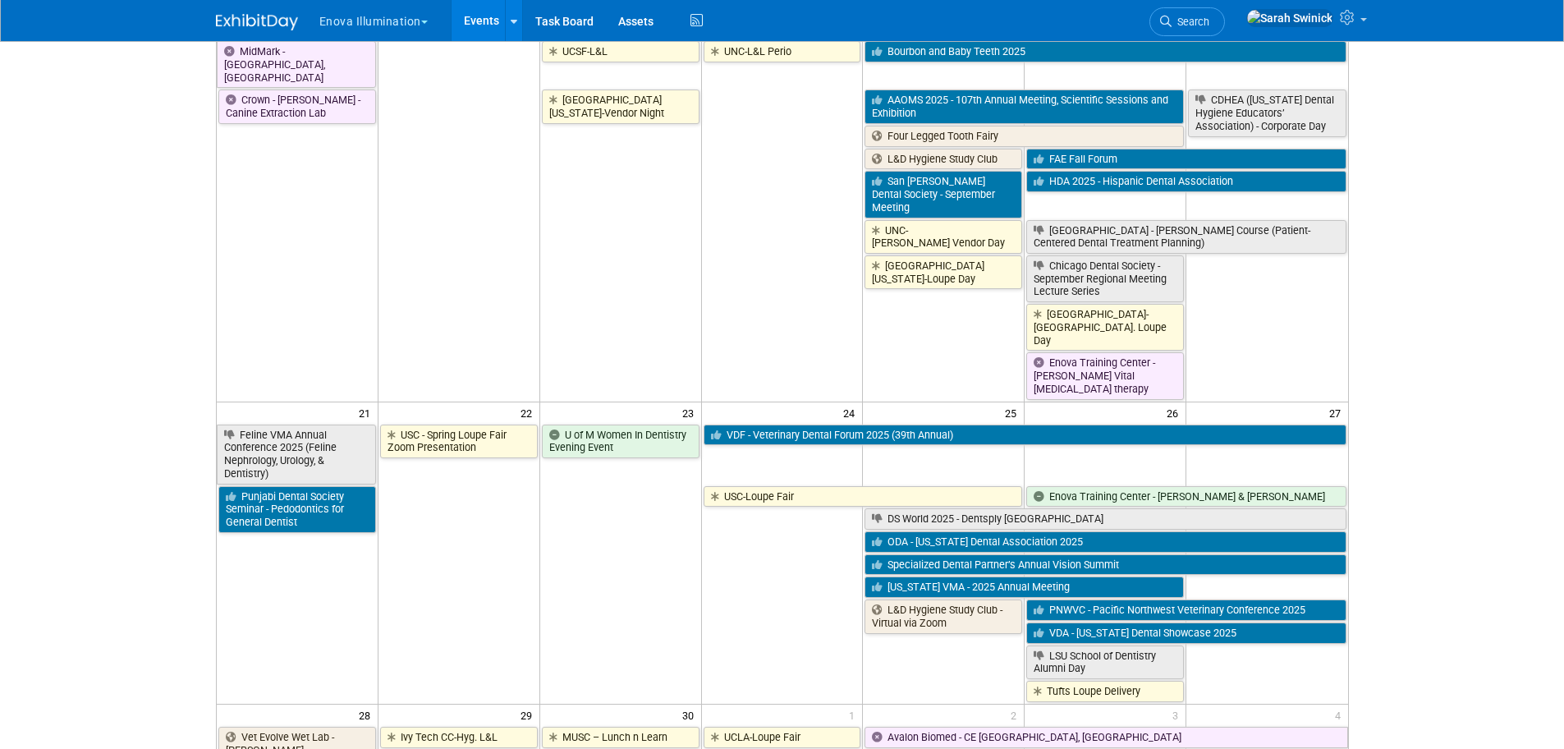
scroll to position [985, 0]
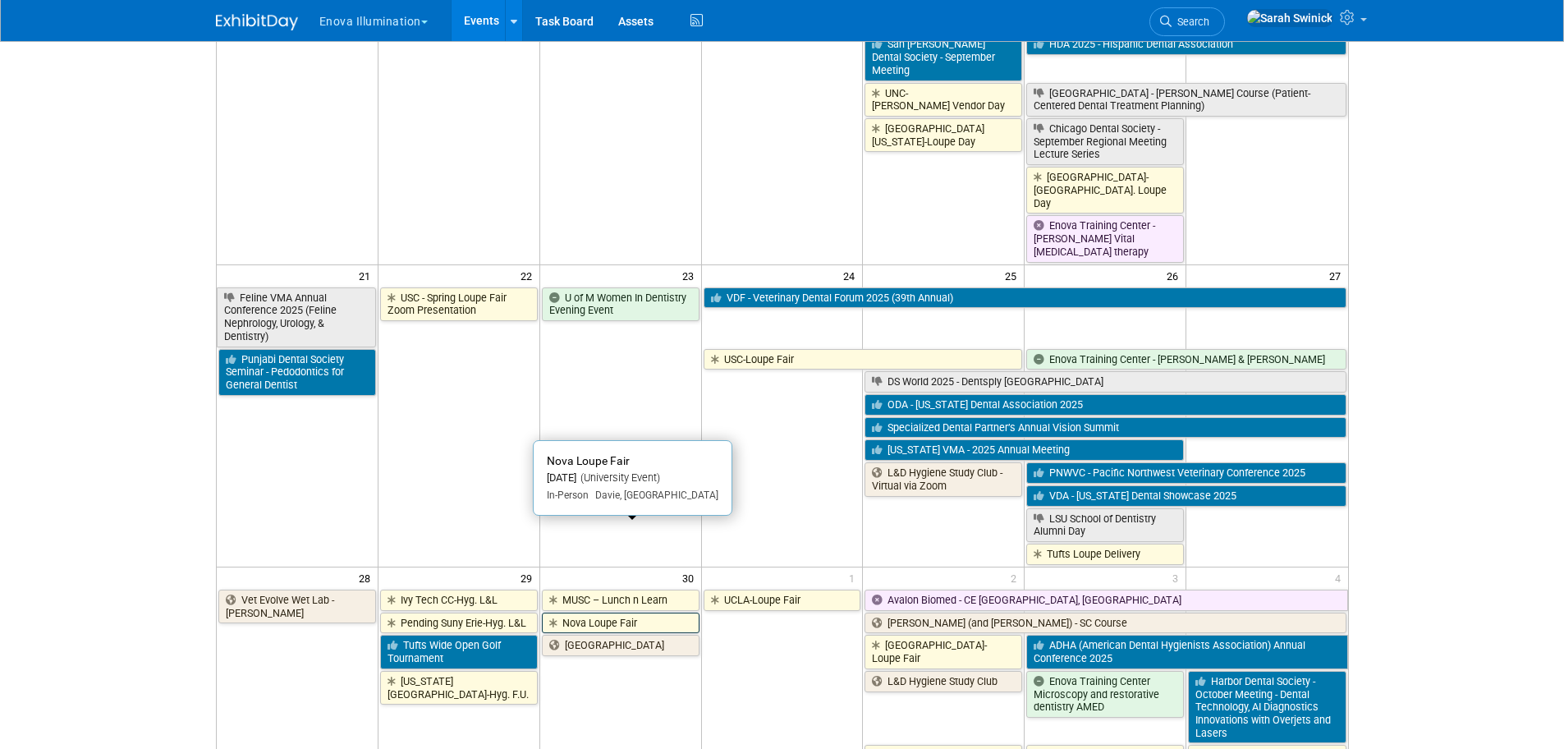
click at [615, 612] on link "Nova Loupe Fair" at bounding box center [621, 622] width 158 height 21
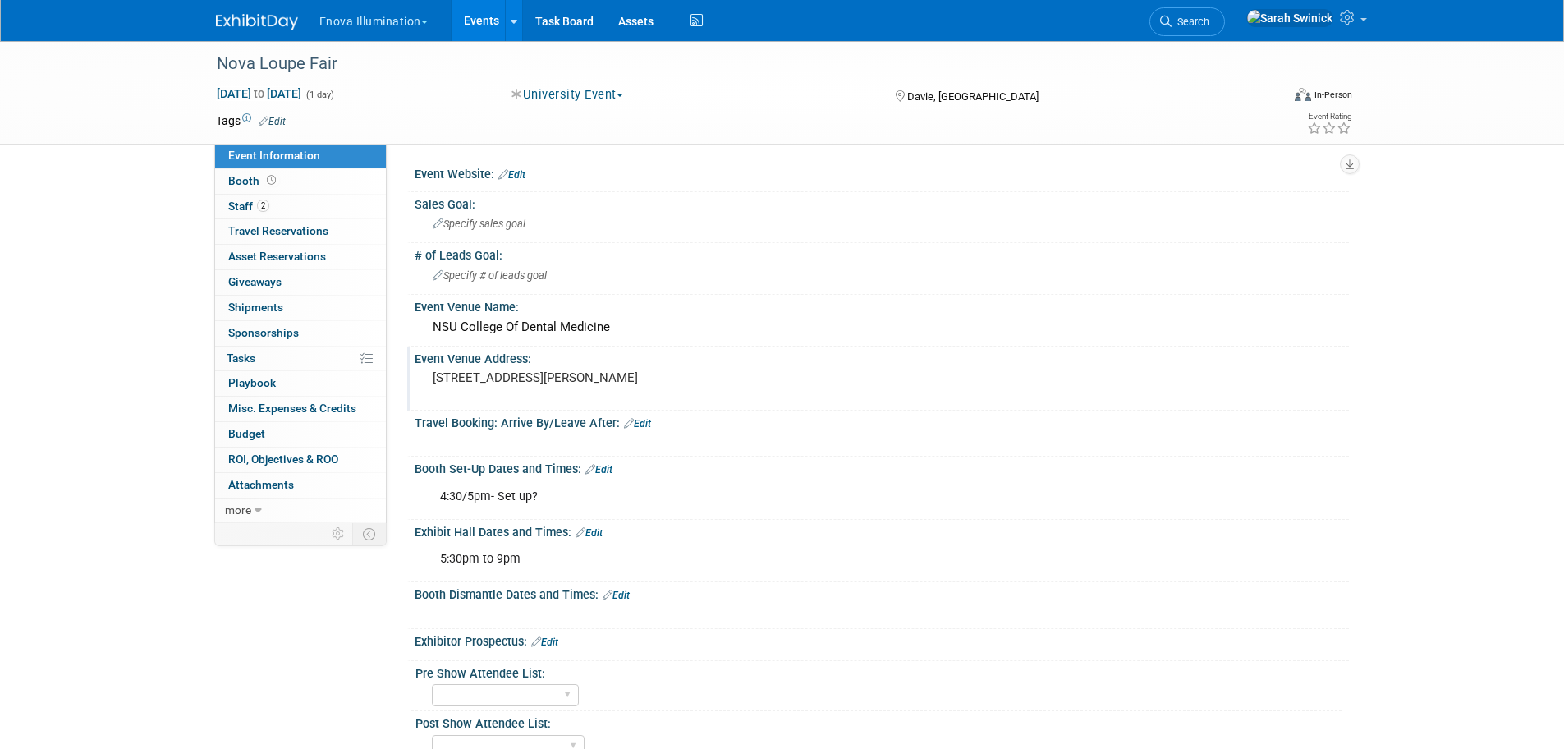
click at [572, 381] on pre "[STREET_ADDRESS][PERSON_NAME]" at bounding box center [609, 377] width 353 height 15
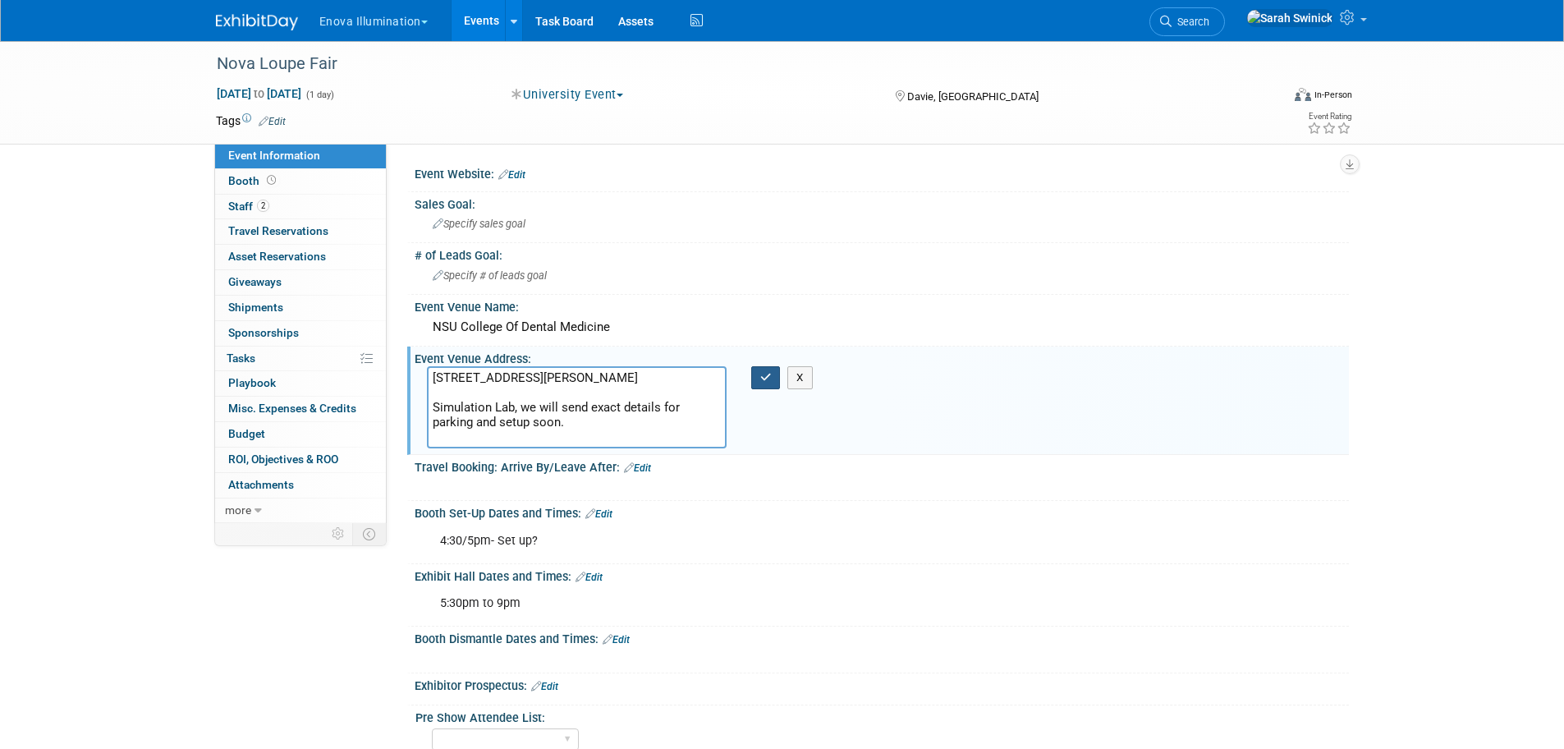
type textarea "[STREET_ADDRESS][PERSON_NAME] Simulation Lab, we will send exact details for pa…"
click at [758, 378] on button "button" at bounding box center [766, 377] width 30 height 23
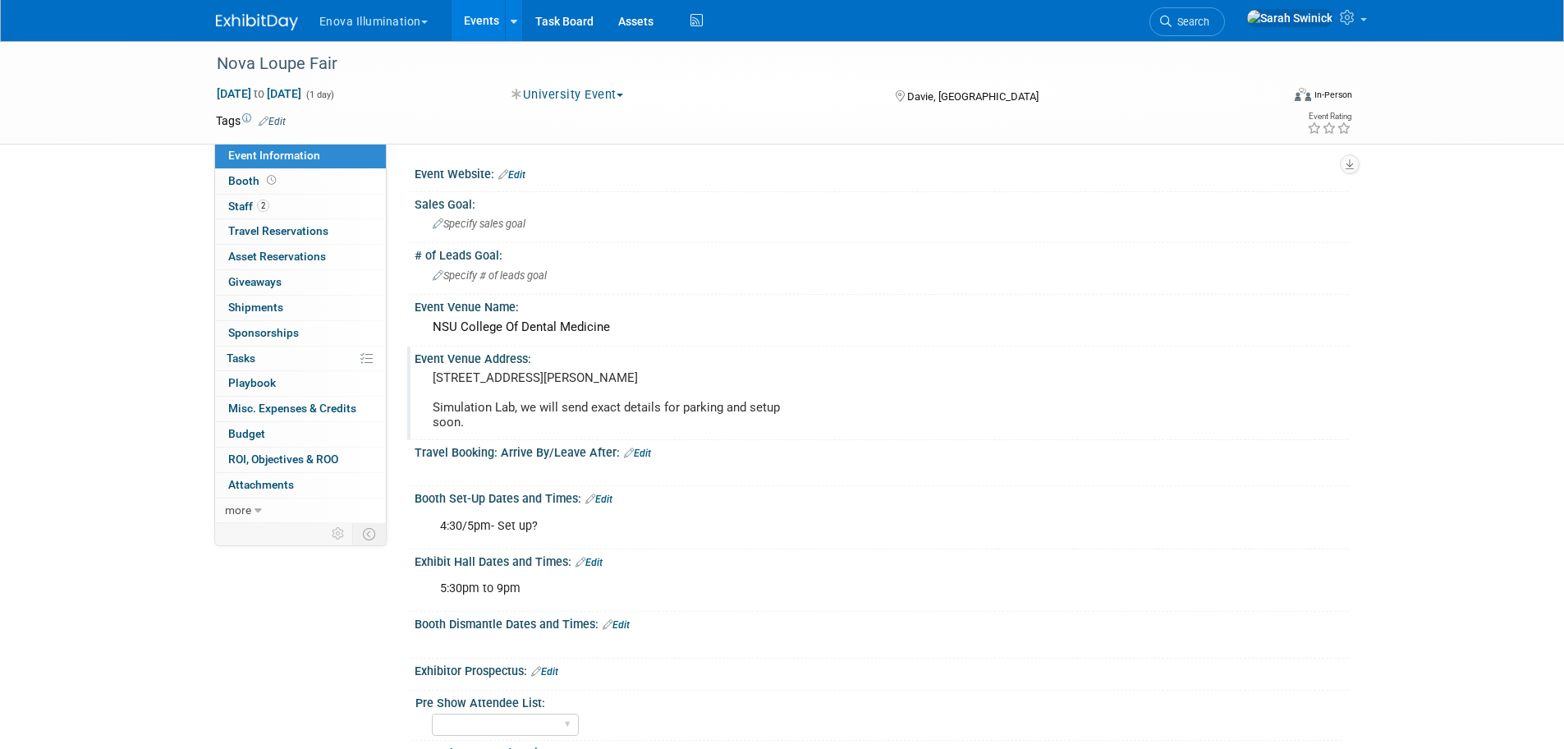
click at [575, 567] on icon at bounding box center [580, 562] width 10 height 11
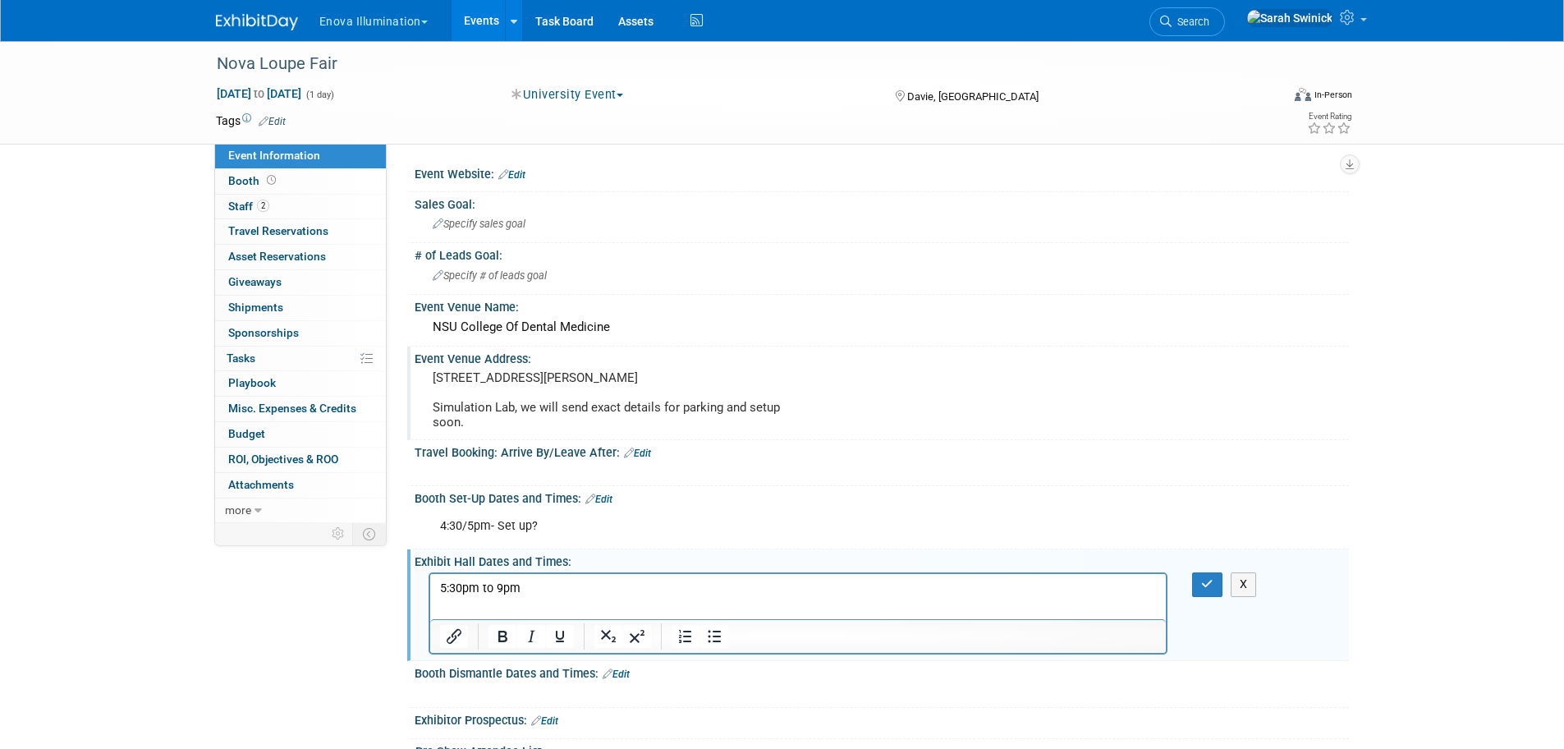
click at [580, 543] on div "4:30/5pm- Set up?" at bounding box center [798, 526] width 740 height 33
click at [570, 543] on div "4:30/5pm- Set up?" at bounding box center [798, 526] width 740 height 33
click at [598, 505] on link "Edit" at bounding box center [598, 498] width 27 height 11
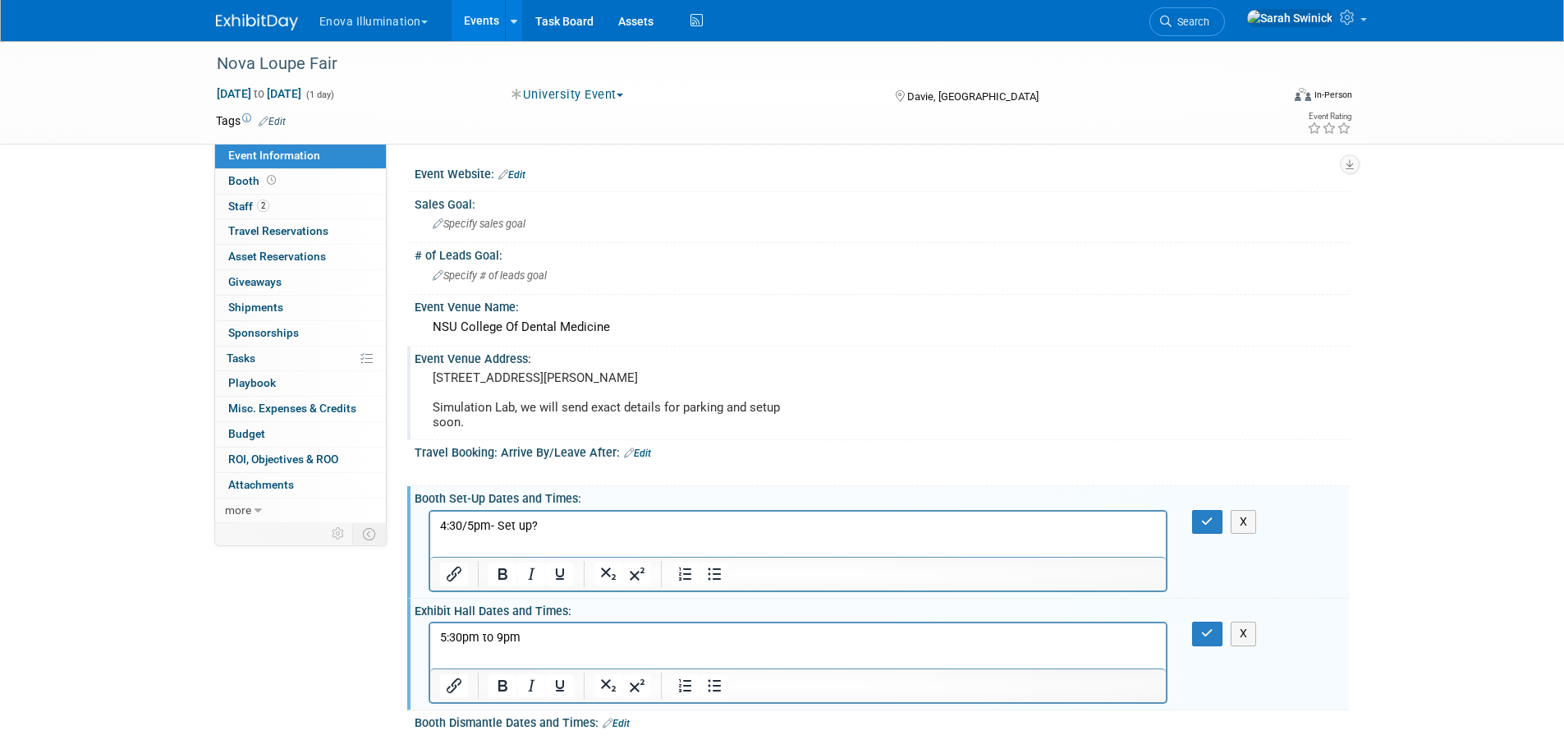
click at [570, 515] on html "4:30/5pm- Set up?" at bounding box center [797, 522] width 736 height 23
drag, startPoint x: 543, startPoint y: 527, endPoint x: 462, endPoint y: 524, distance: 80.5
click at [458, 527] on p "4:30/5pm- Set up?" at bounding box center [797, 525] width 717 height 16
click at [759, 519] on p "Around 4:30" at bounding box center [797, 525] width 717 height 16
drag, startPoint x: 1195, startPoint y: 650, endPoint x: 1221, endPoint y: 615, distance: 43.5
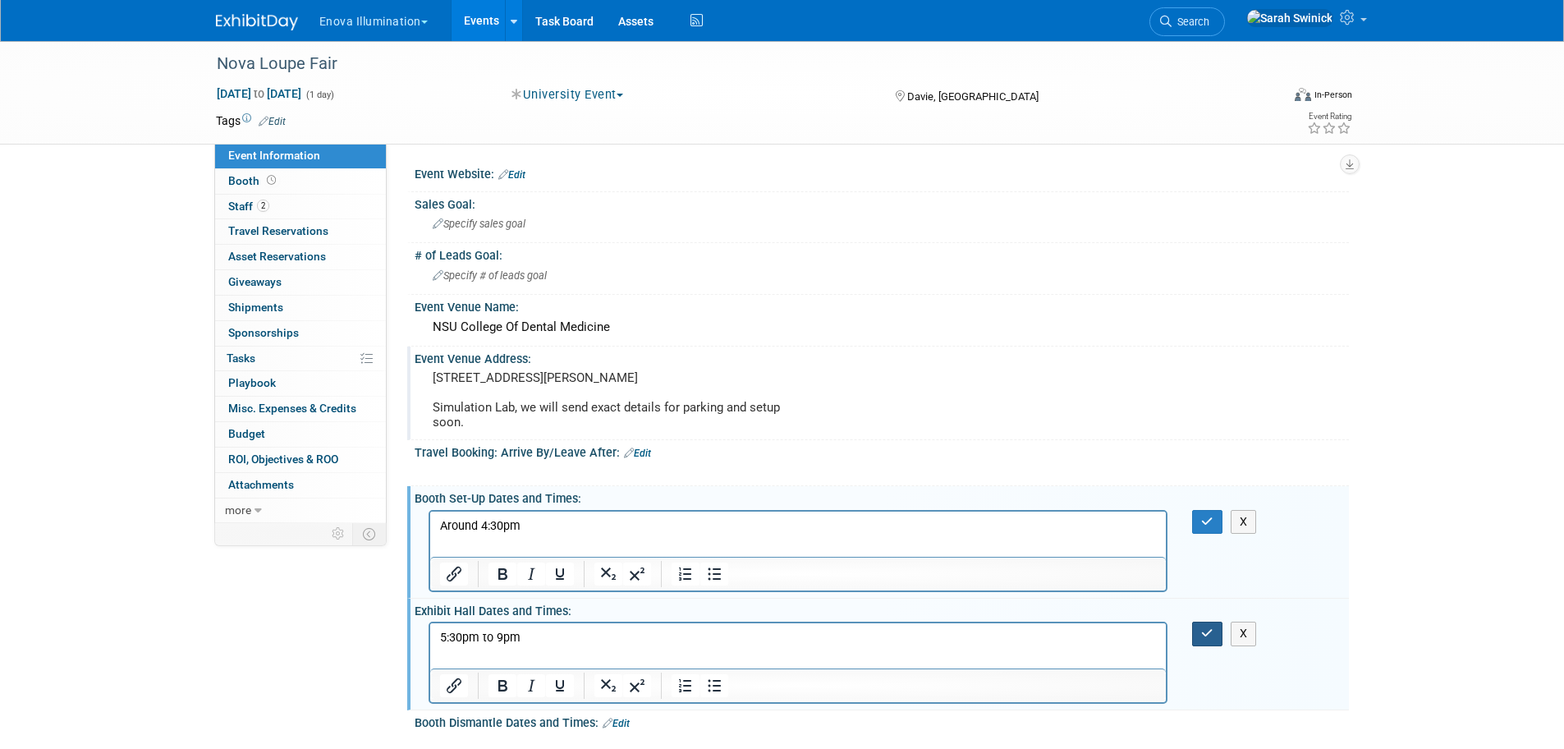
click at [1197, 645] on button "button" at bounding box center [1207, 633] width 30 height 24
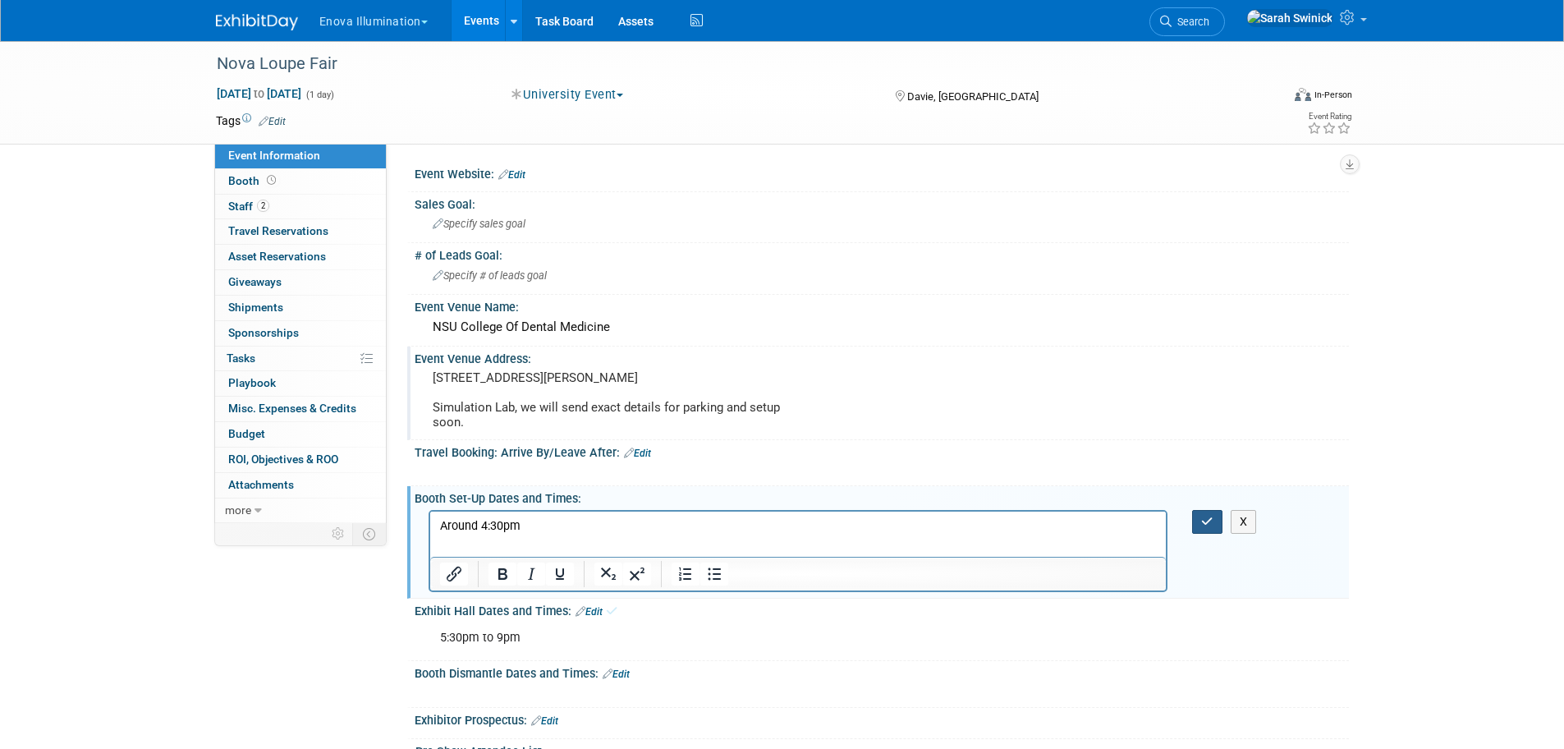
click at [1205, 528] on button "button" at bounding box center [1207, 522] width 30 height 24
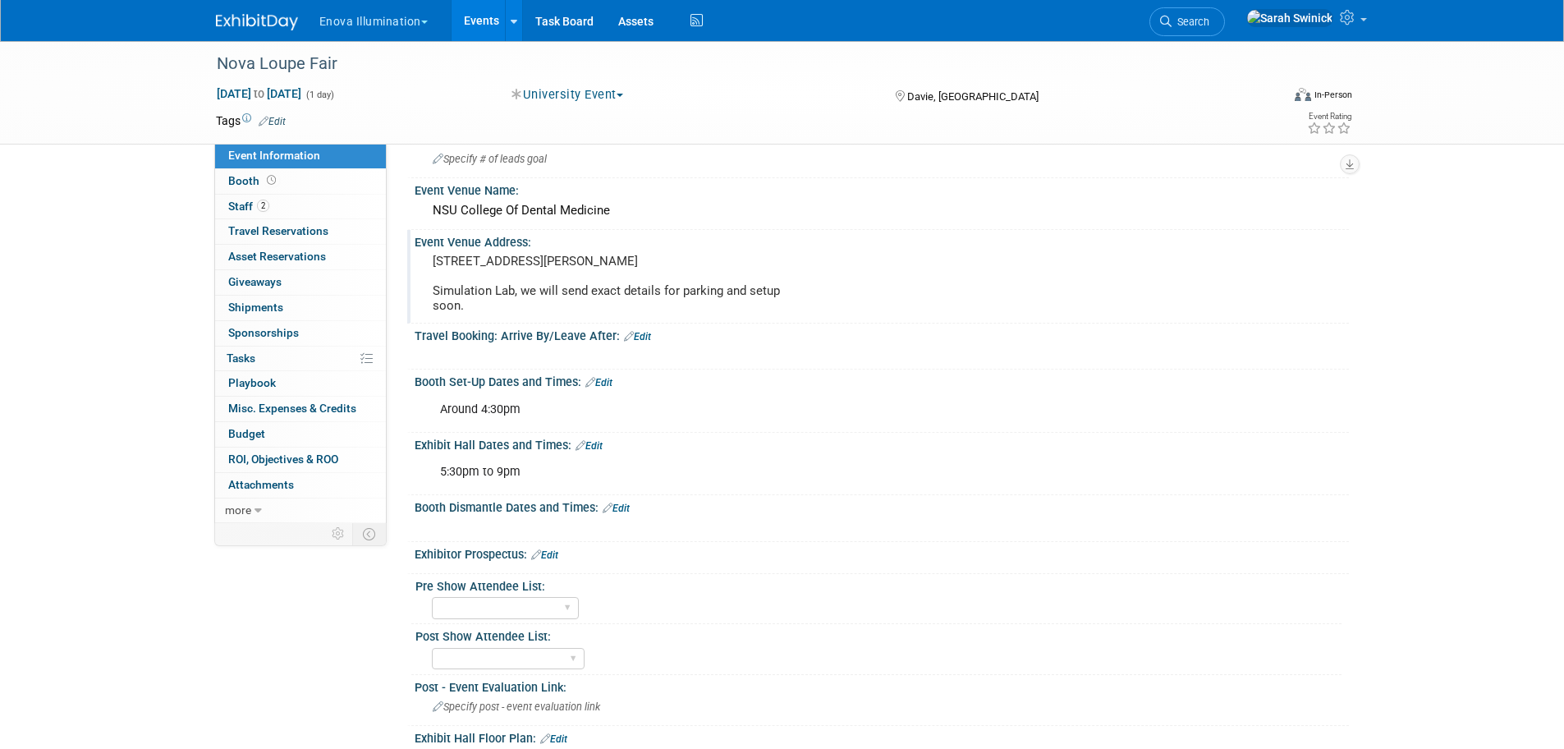
scroll to position [246, 0]
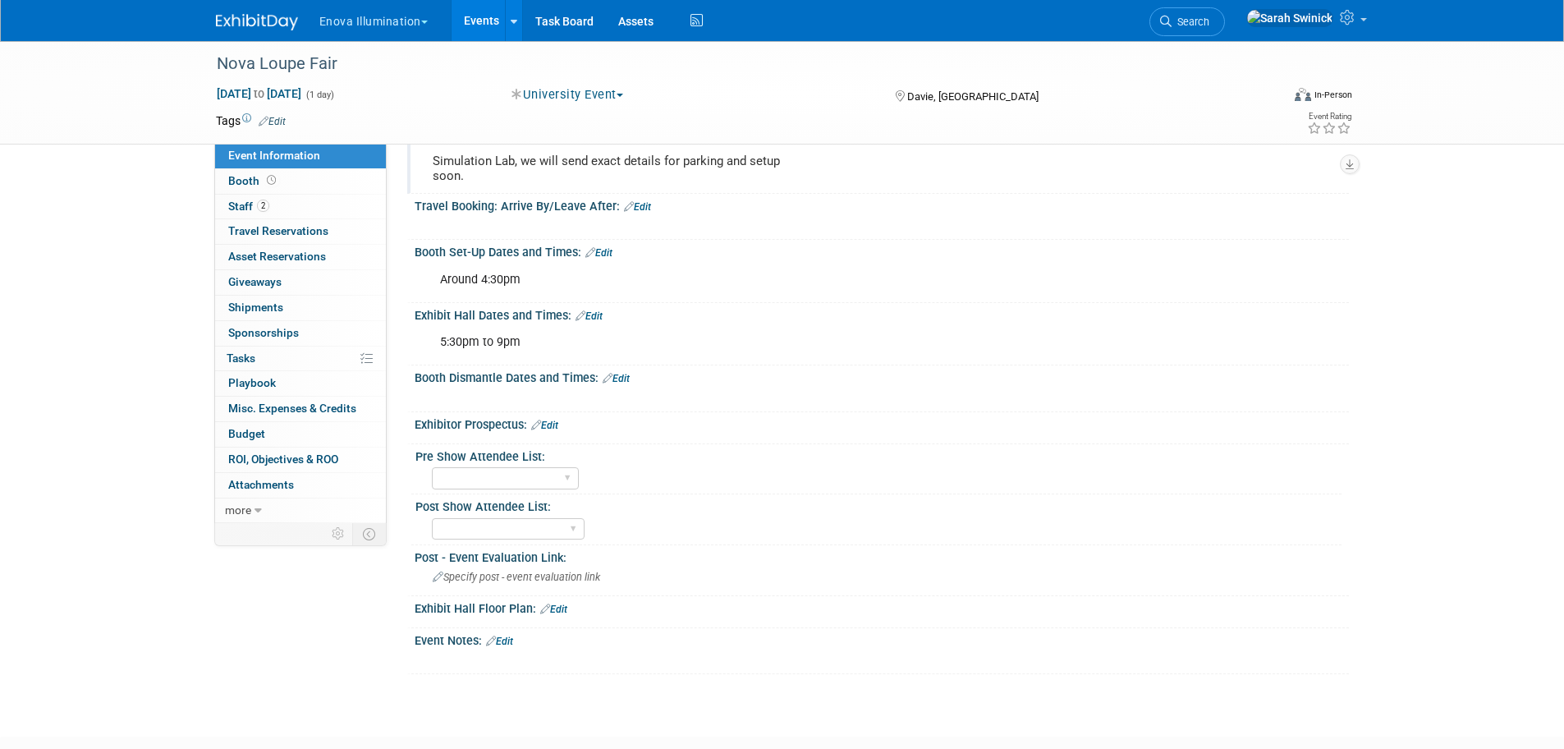
click at [618, 384] on link "Edit" at bounding box center [616, 378] width 27 height 11
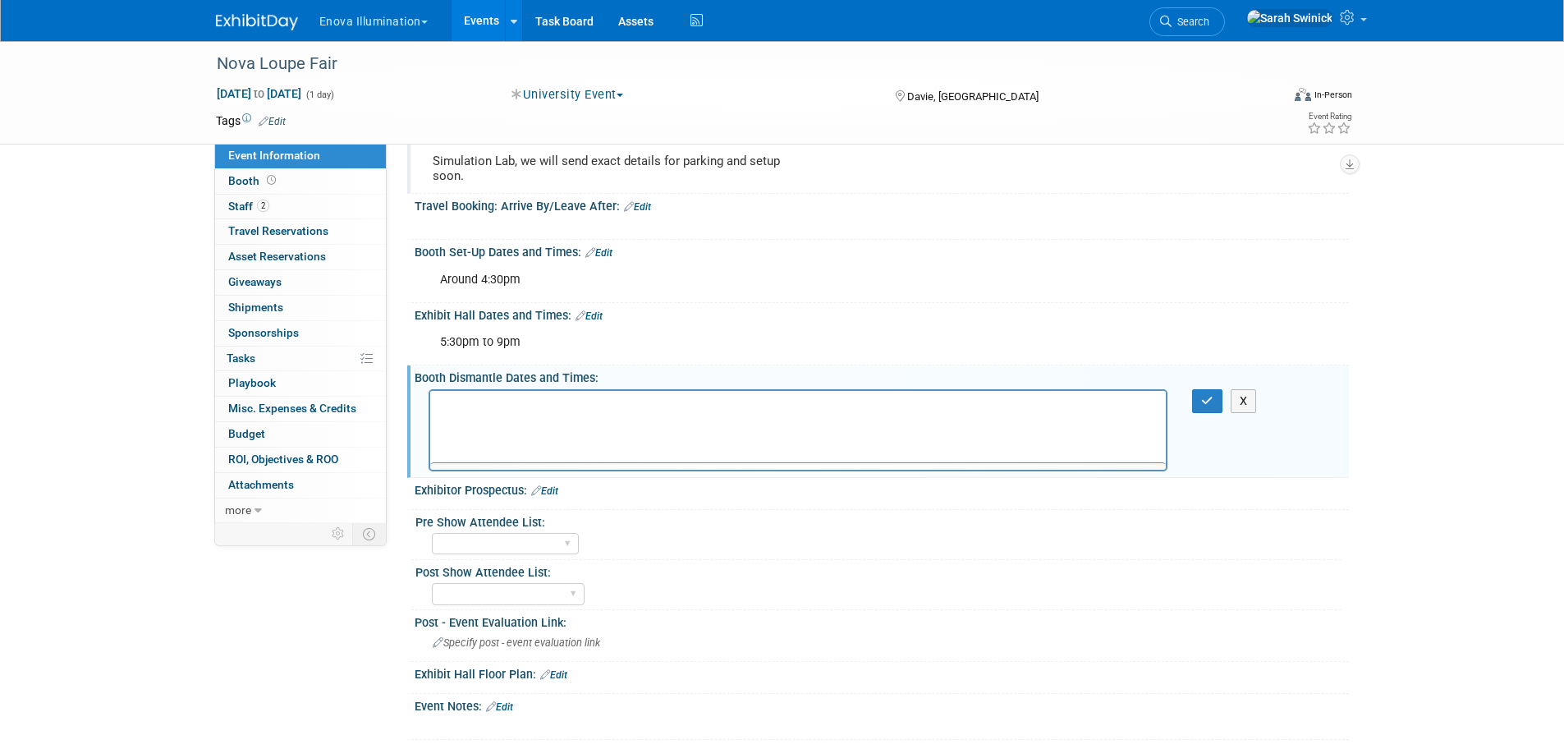
scroll to position [0, 0]
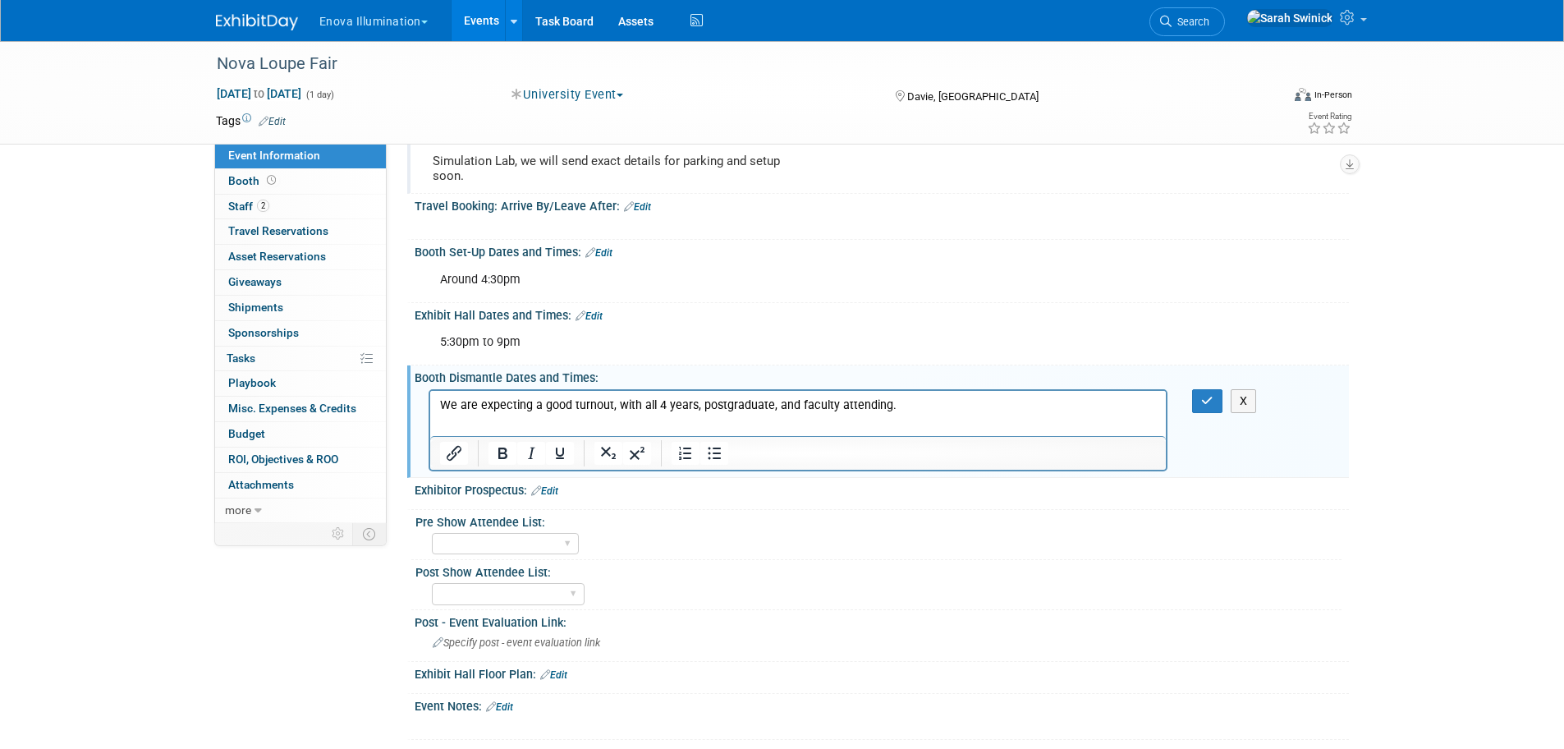
drag, startPoint x: 989, startPoint y: 402, endPoint x: 479, endPoint y: 432, distance: 510.6
click at [429, 390] on html "We are expecting a good turnout, with all 4 years, postgraduate, and faculty at…" at bounding box center [797, 401] width 736 height 23
click at [499, 460] on icon "Bold" at bounding box center [503, 453] width 20 height 20
click at [1204, 406] on icon "button" at bounding box center [1207, 400] width 12 height 11
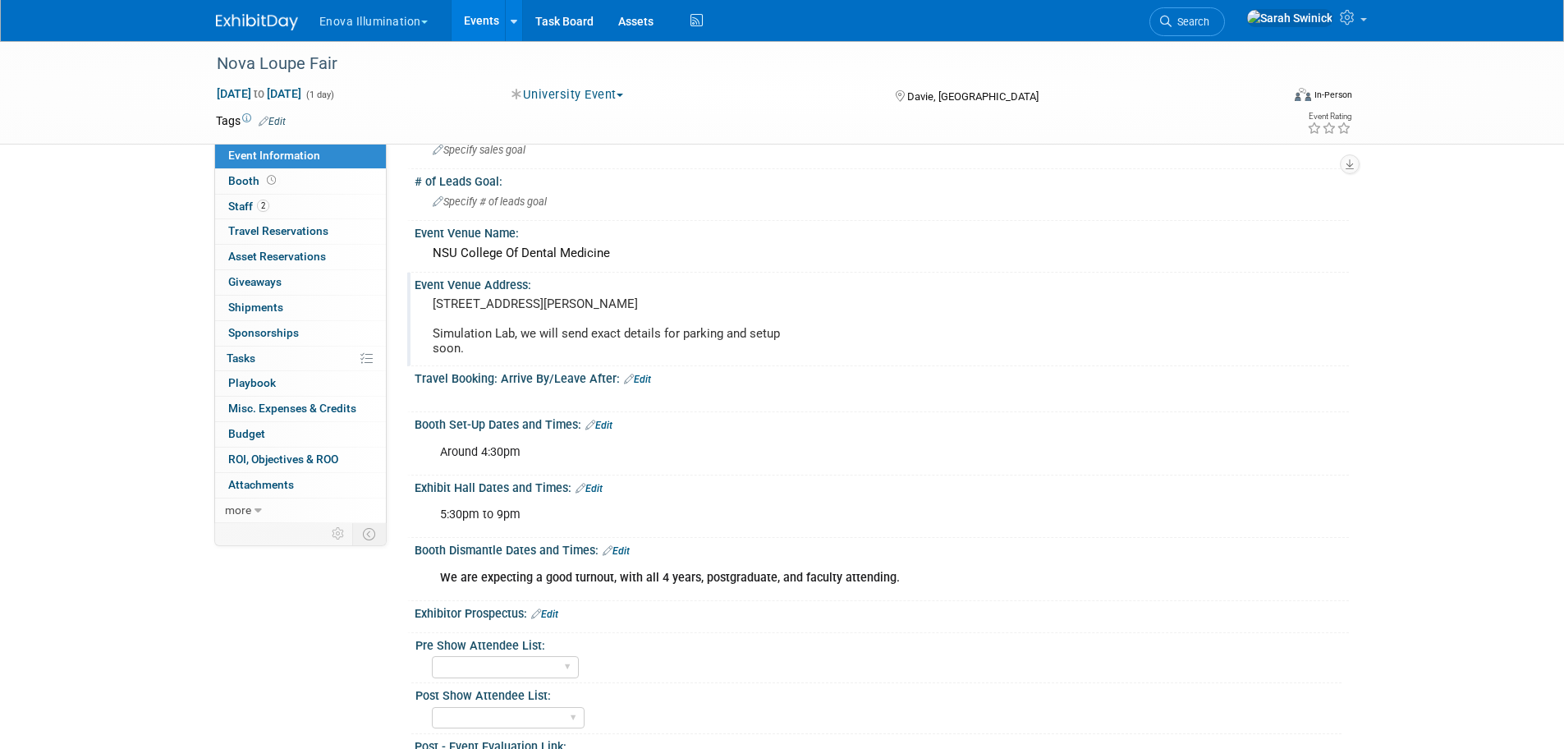
scroll to position [164, 0]
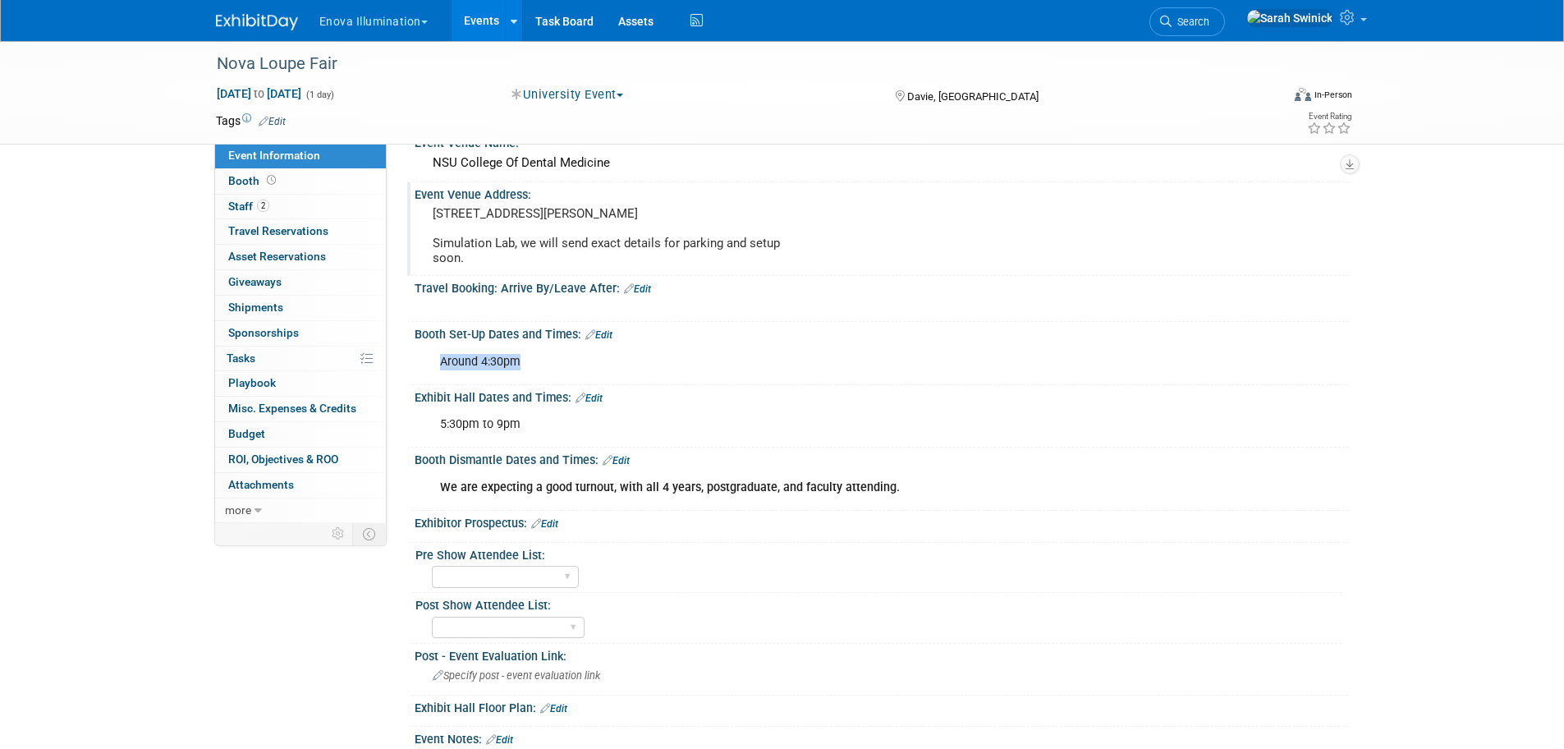
drag, startPoint x: 541, startPoint y: 386, endPoint x: 434, endPoint y: 367, distance: 108.4
click at [434, 367] on div "Around 4:30pm" at bounding box center [798, 362] width 740 height 33
copy div "Around 4:30pm"
drag, startPoint x: 546, startPoint y: 433, endPoint x: 428, endPoint y: 442, distance: 118.5
click at [428, 441] on div "5:30pm to 9pm" at bounding box center [798, 424] width 740 height 33
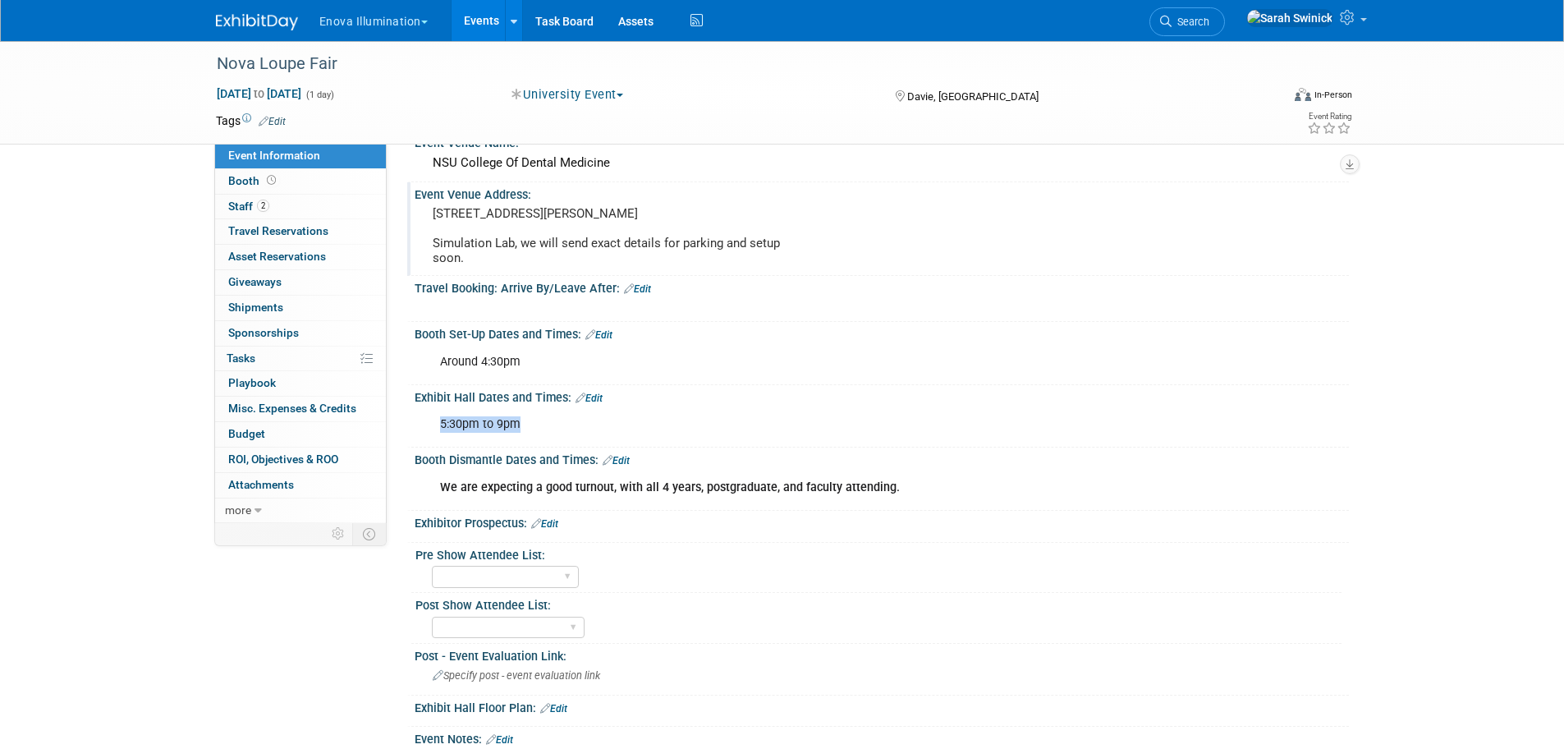
copy div "5:30pm to 9pm"
click at [271, 29] on img at bounding box center [257, 22] width 82 height 16
